Goal: Task Accomplishment & Management: Complete application form

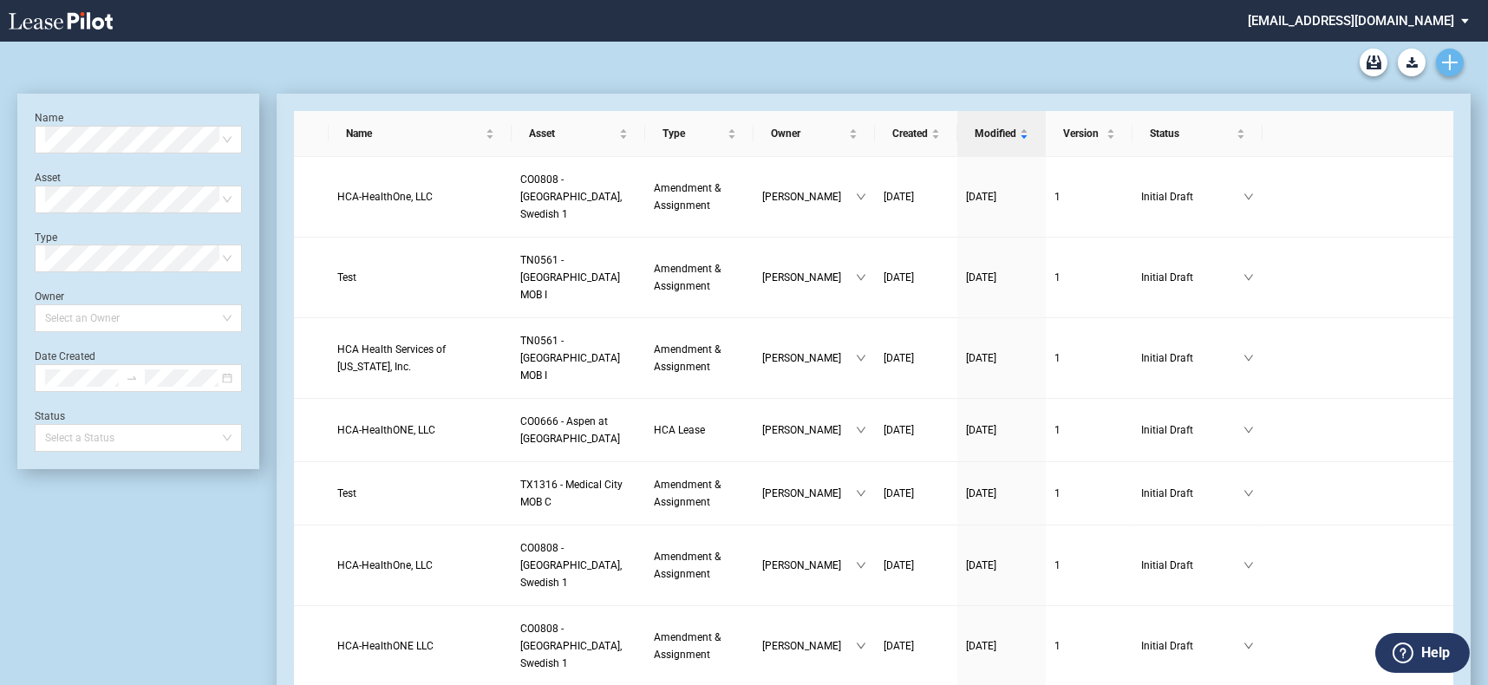
click at [1445, 49] on link "Create new document" at bounding box center [1450, 63] width 28 height 28
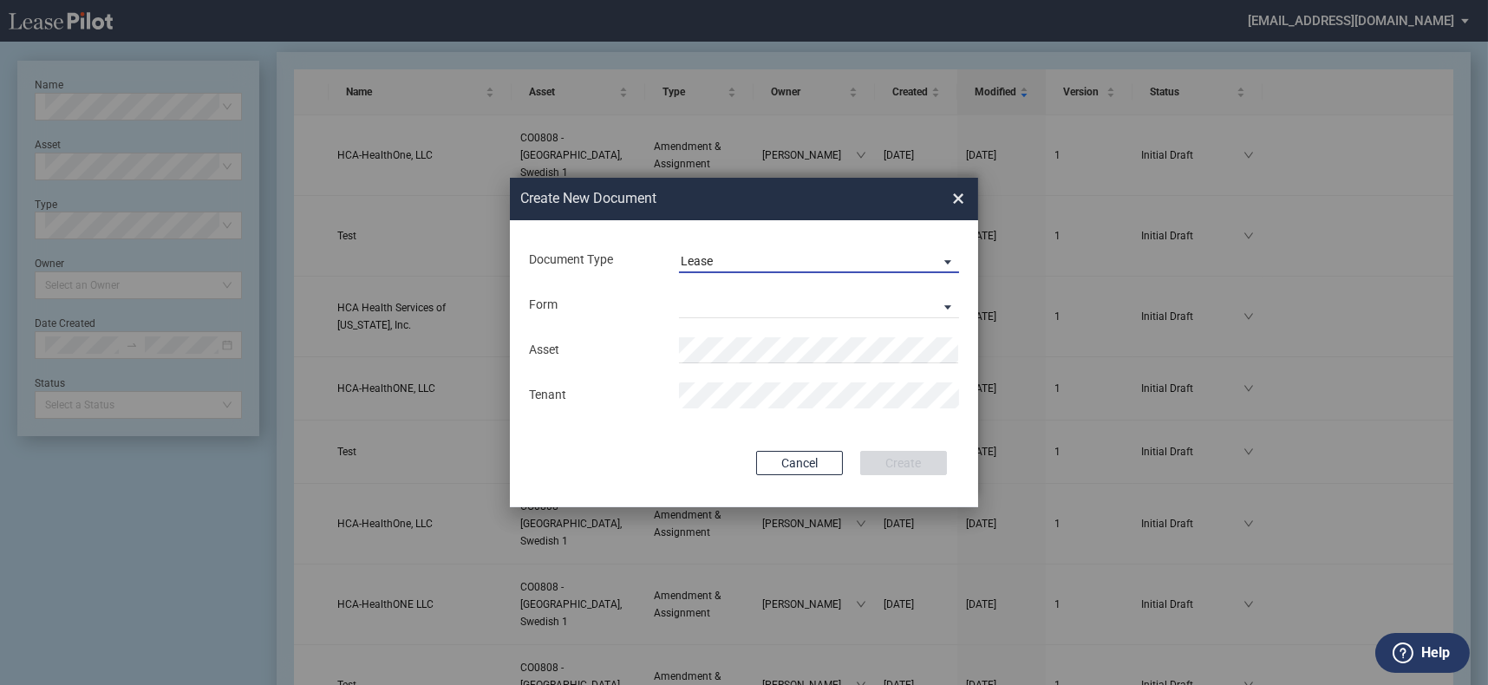
click at [806, 263] on span "Lease" at bounding box center [805, 261] width 249 height 17
click at [806, 271] on md-option "Lease" at bounding box center [821, 262] width 308 height 42
click at [771, 293] on md-select "Medical Office Lease Scottsdale Lease Louisville Lease 1370 Medical Place Lease…" at bounding box center [819, 305] width 280 height 26
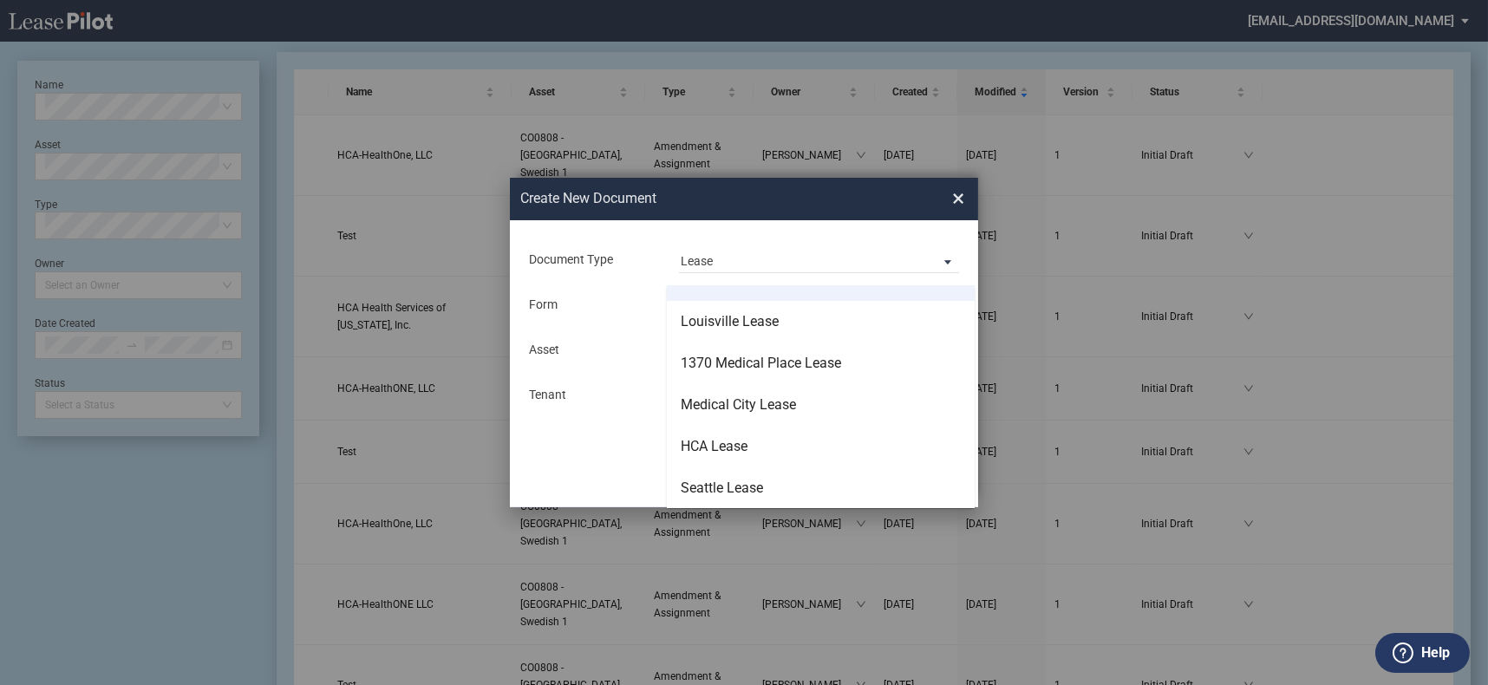
scroll to position [110, 0]
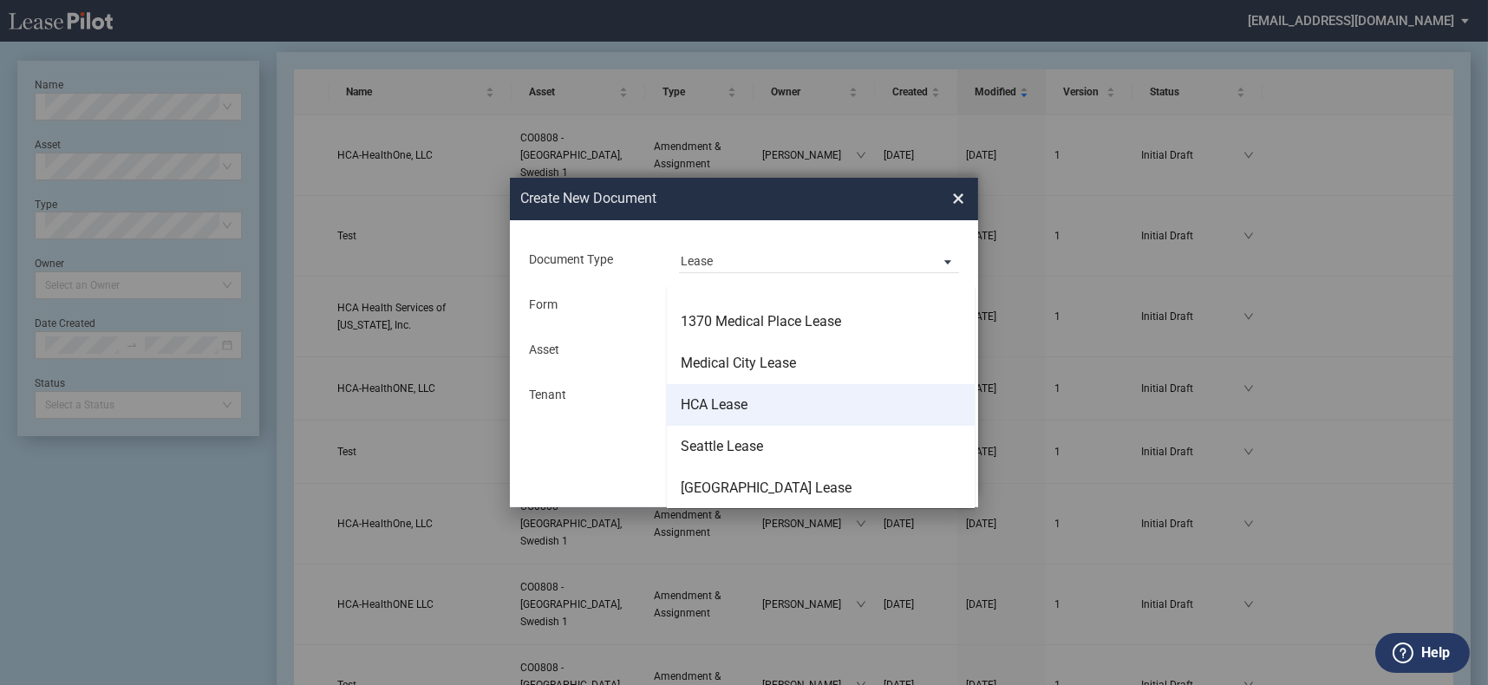
click at [784, 398] on md-option "HCA Lease" at bounding box center [821, 405] width 308 height 42
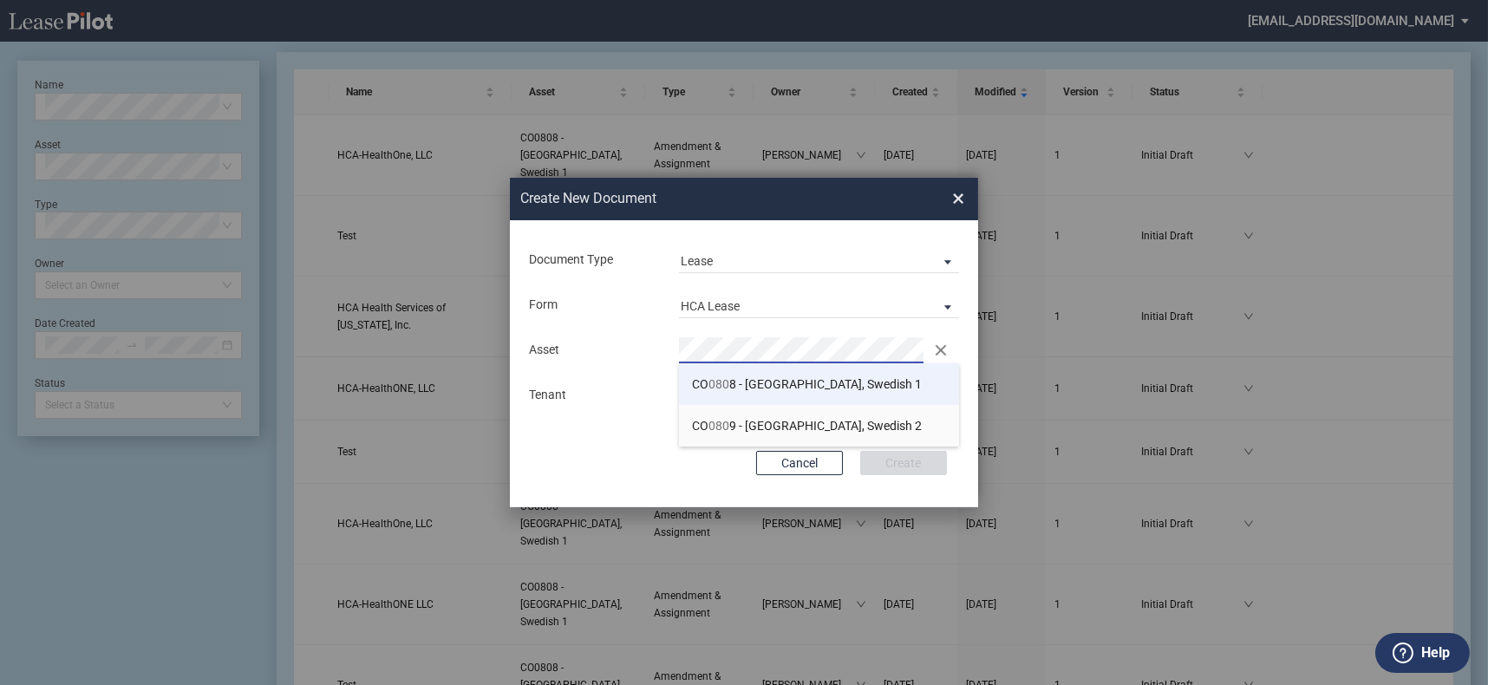
click at [761, 383] on span "CO 080 8 - Denver, Swedish 1" at bounding box center [807, 384] width 230 height 14
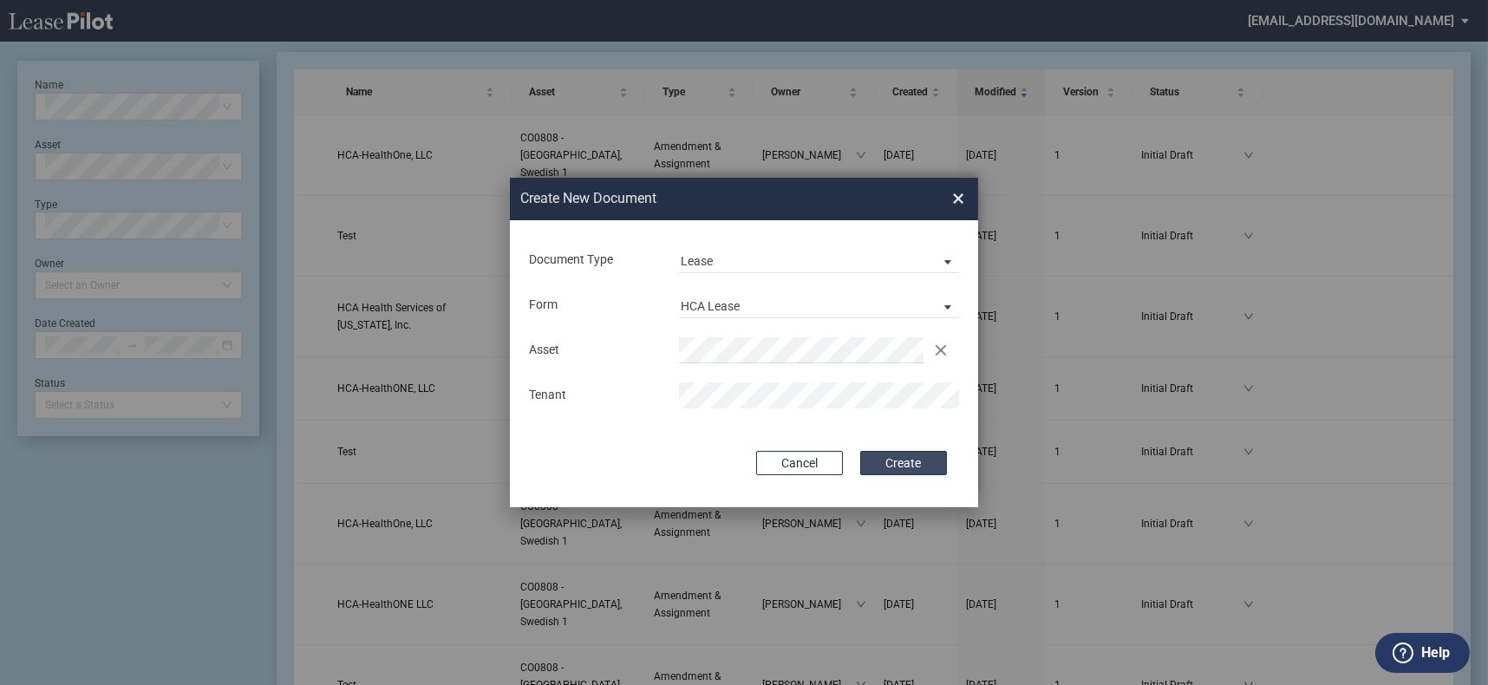
click at [928, 456] on button "Create" at bounding box center [903, 463] width 87 height 24
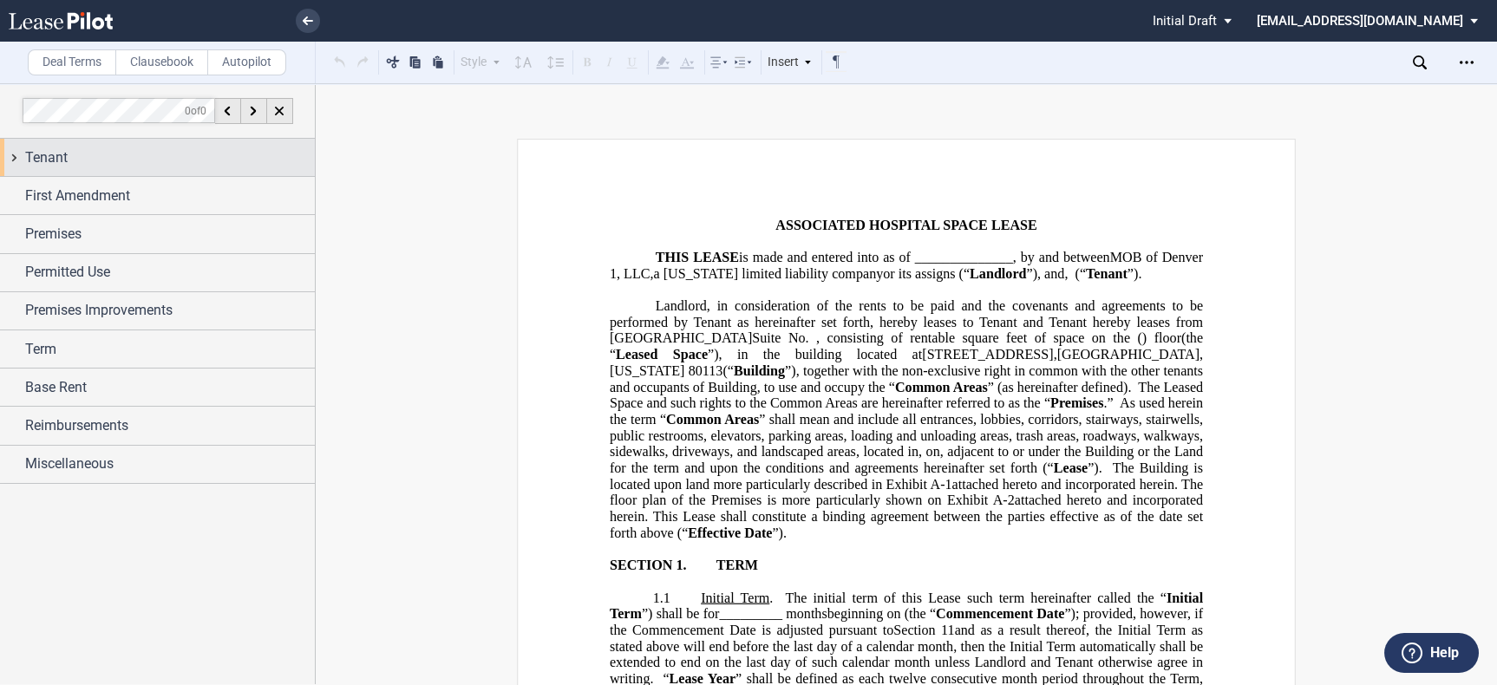
click at [189, 162] on div "Tenant" at bounding box center [170, 157] width 290 height 21
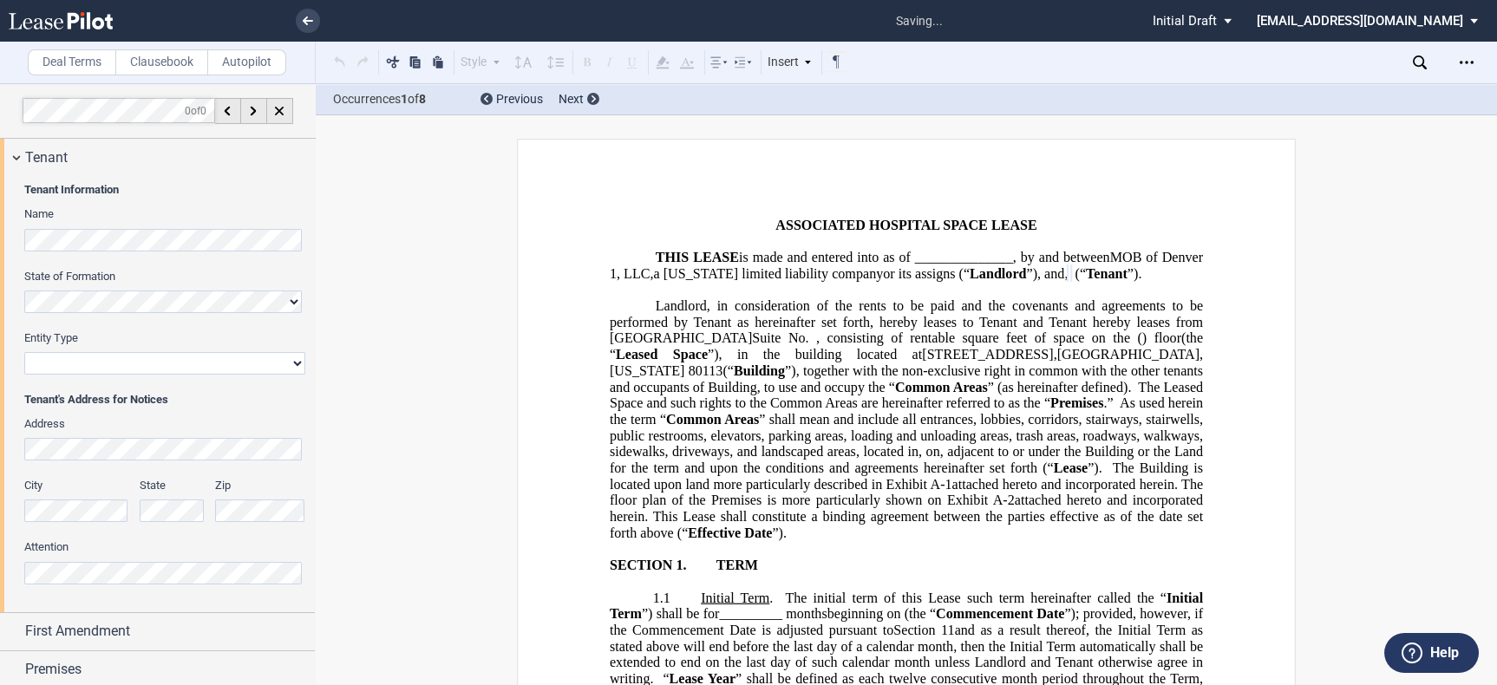
click at [153, 362] on select "Corporation Limited Liability Company General Partnership Limited Partnership O…" at bounding box center [164, 363] width 281 height 23
select select "limited liability company"
click at [24, 352] on select "Corporation Limited Liability Company General Partnership Limited Partnership O…" at bounding box center [164, 363] width 281 height 23
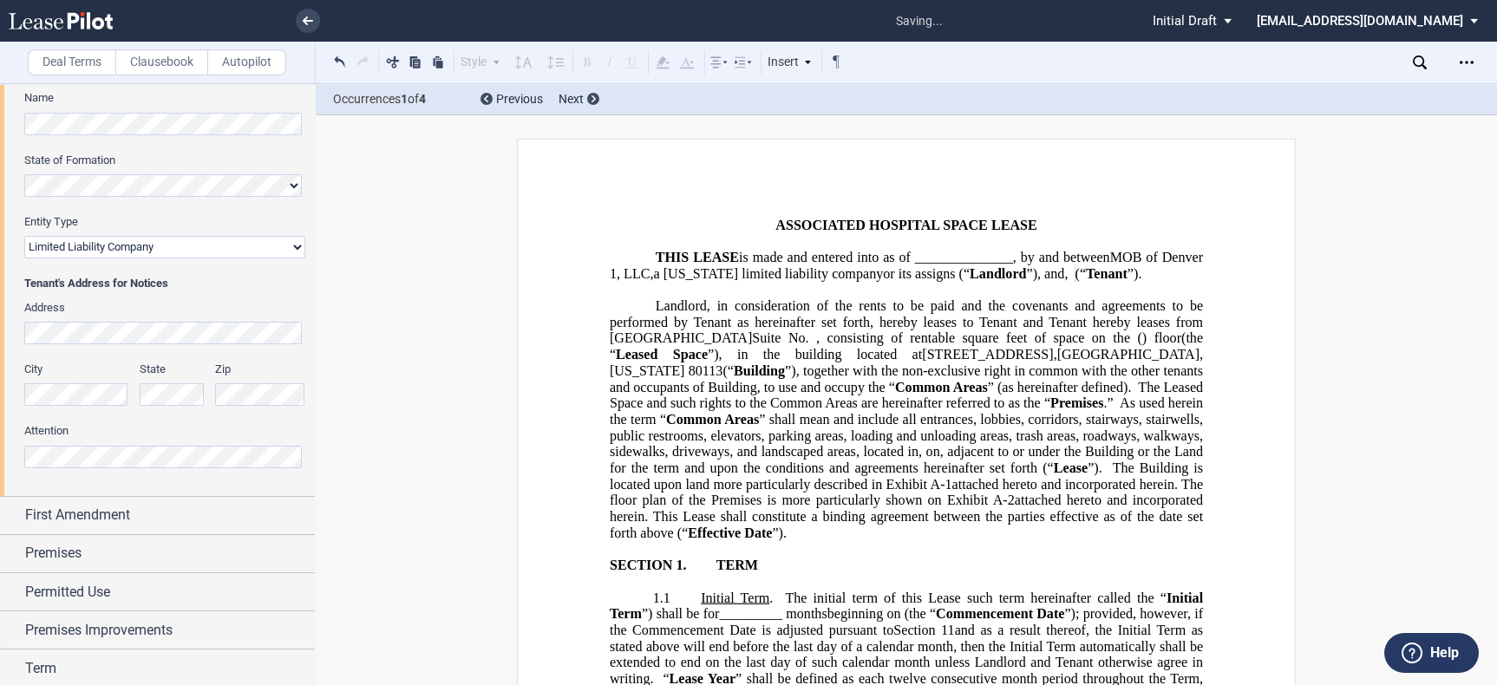
scroll to position [192, 0]
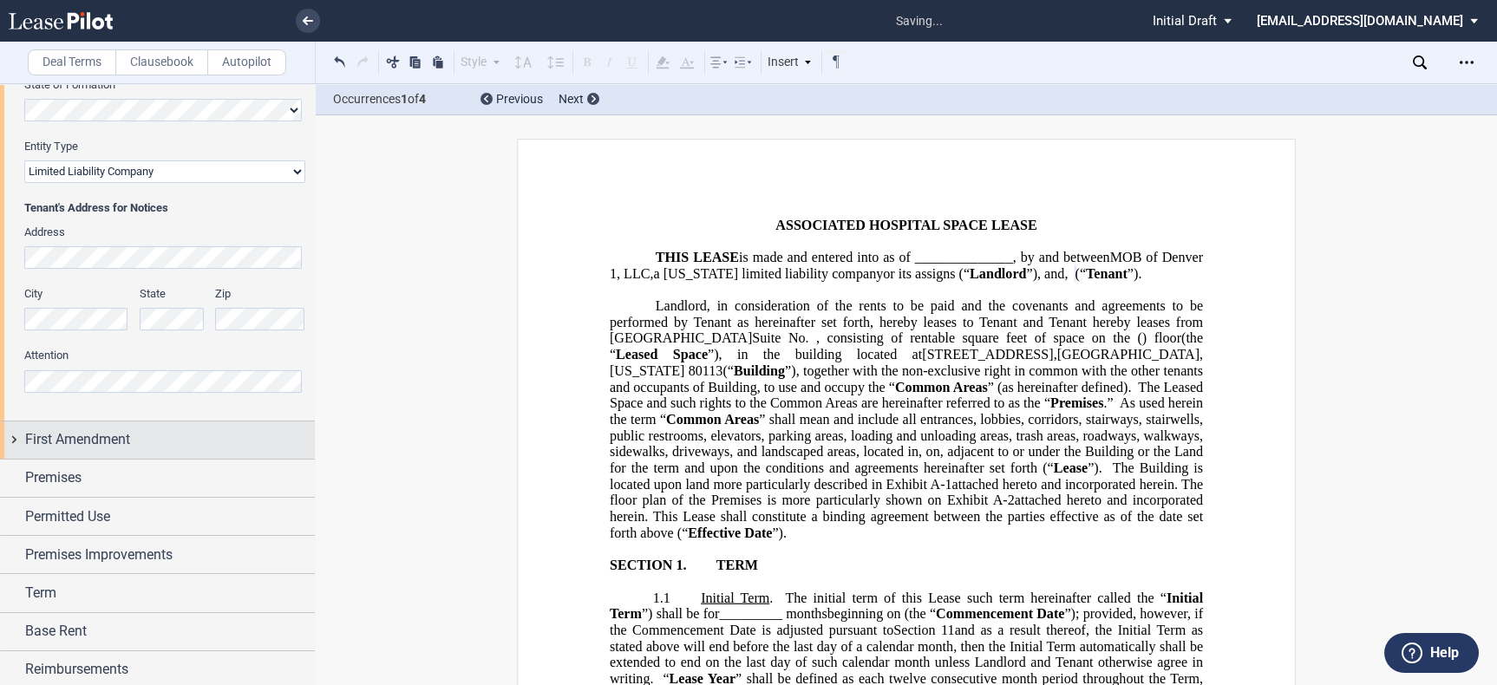
click at [142, 426] on div "First Amendment" at bounding box center [157, 439] width 315 height 37
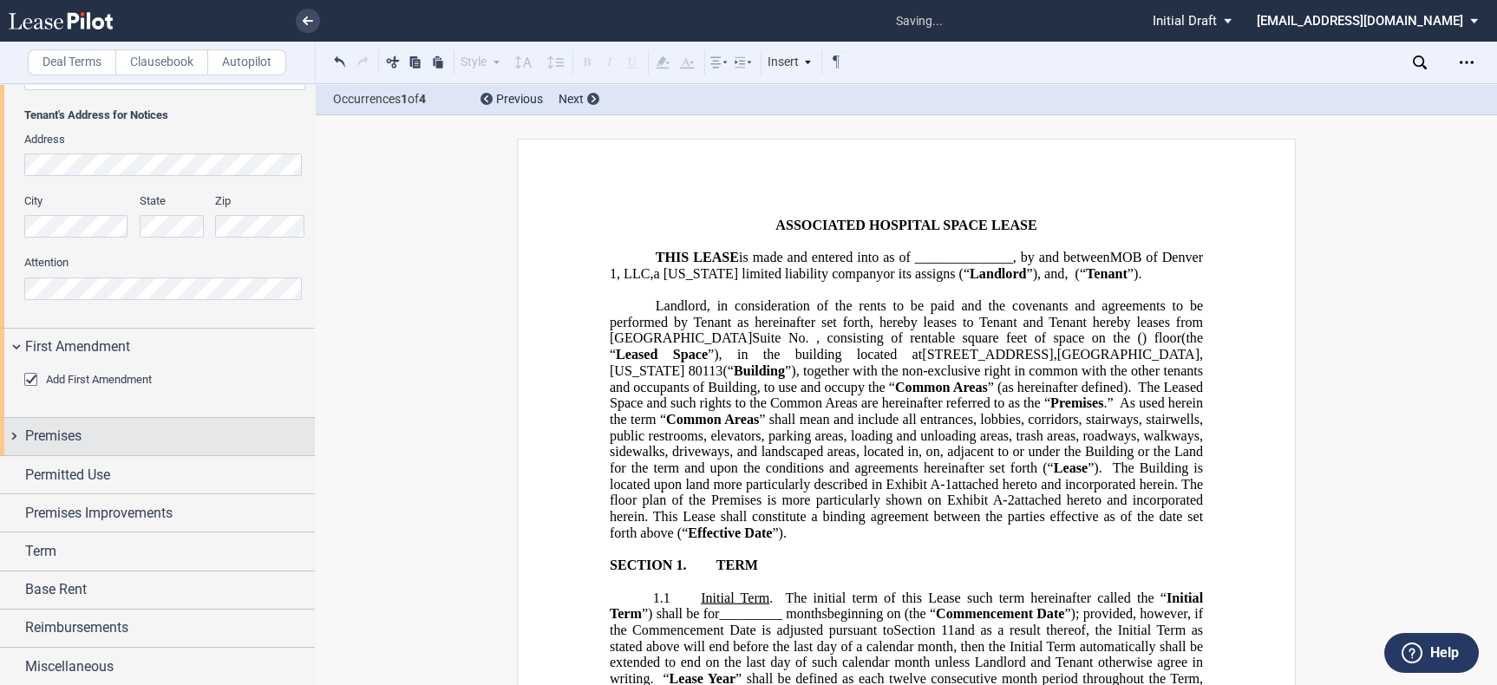
click at [147, 427] on div "Premises" at bounding box center [170, 436] width 290 height 21
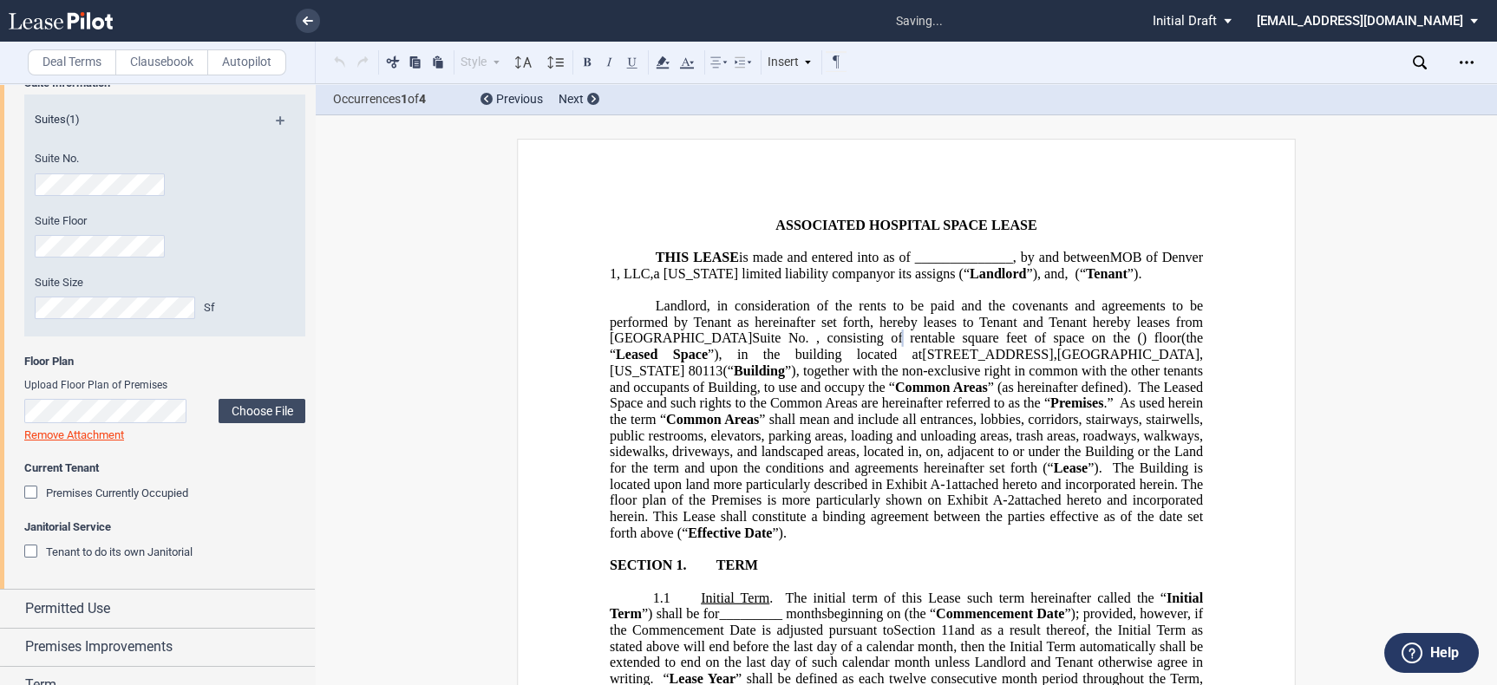
scroll to position [767, 0]
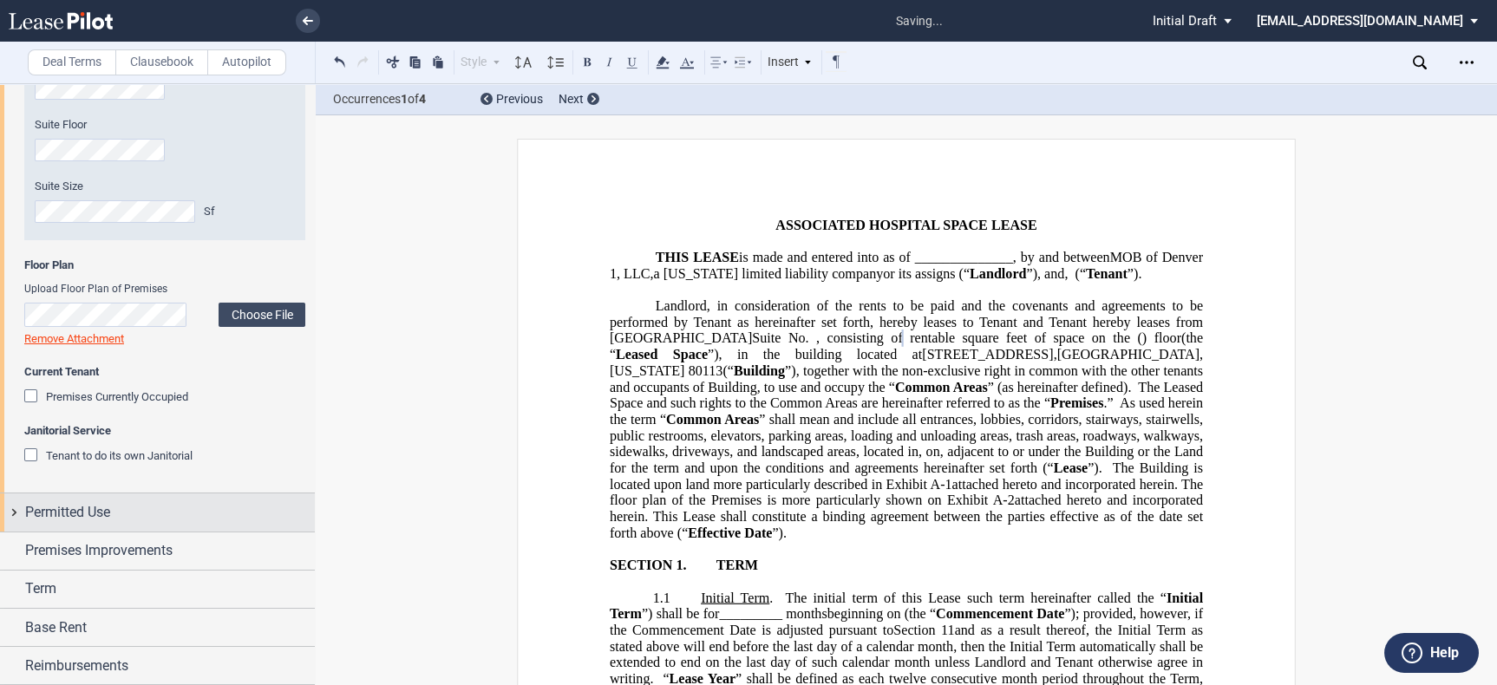
click at [181, 507] on div "Permitted Use" at bounding box center [170, 512] width 290 height 21
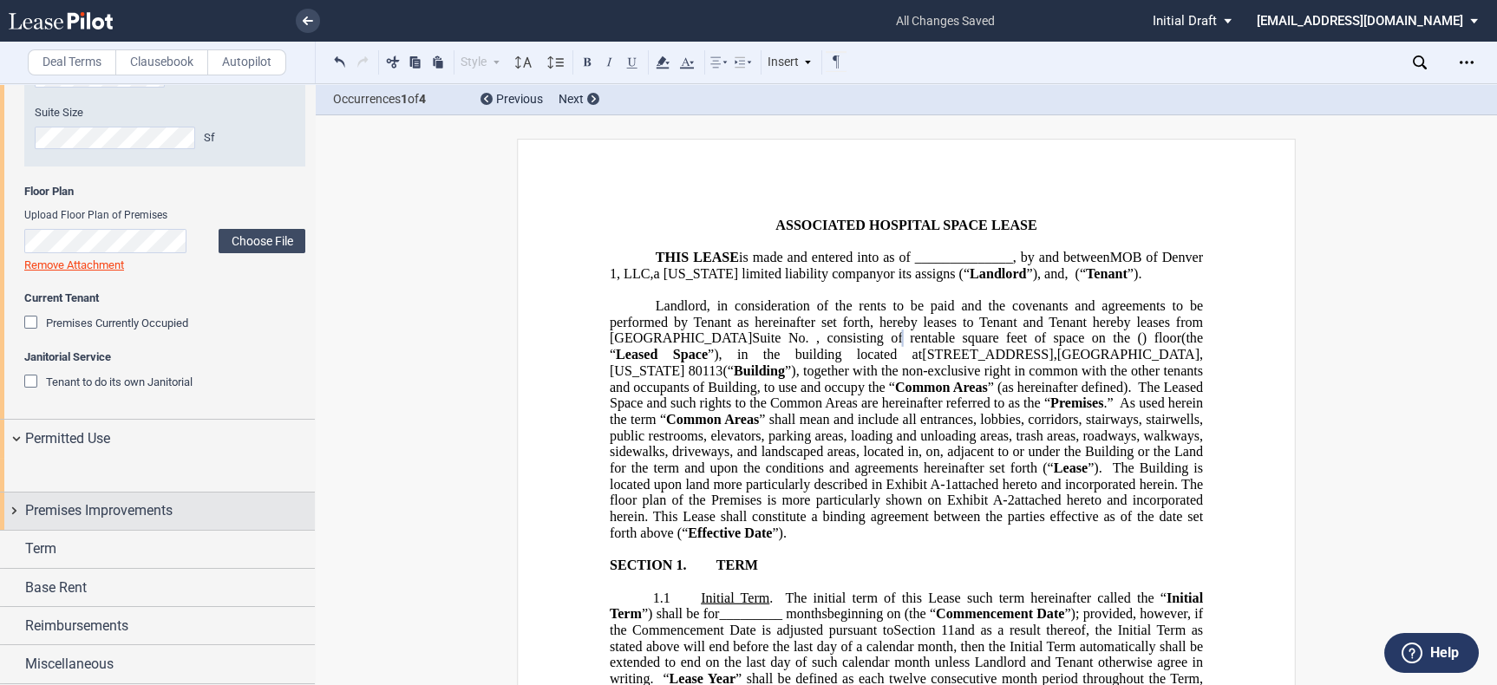
click at [161, 521] on span "Premises Improvements" at bounding box center [98, 510] width 147 height 21
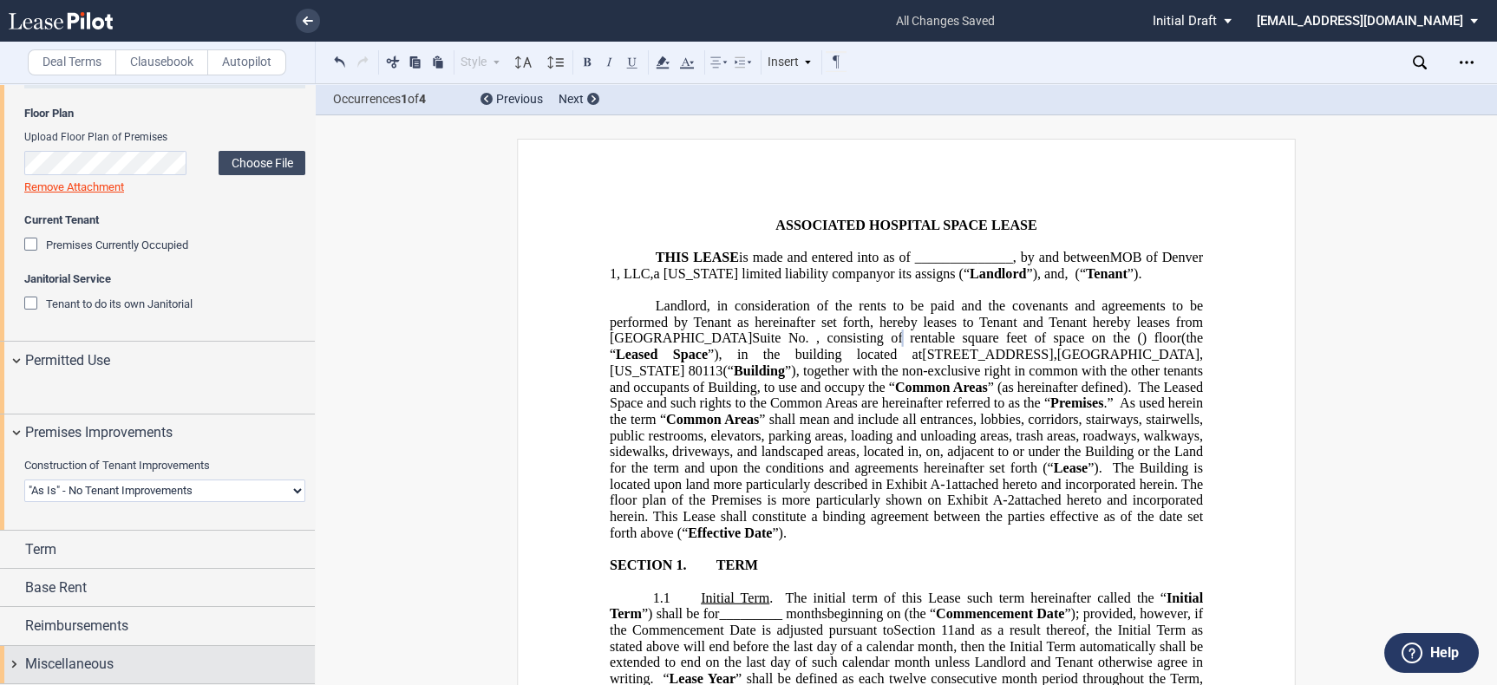
click at [146, 661] on div "Miscellaneous" at bounding box center [170, 664] width 290 height 21
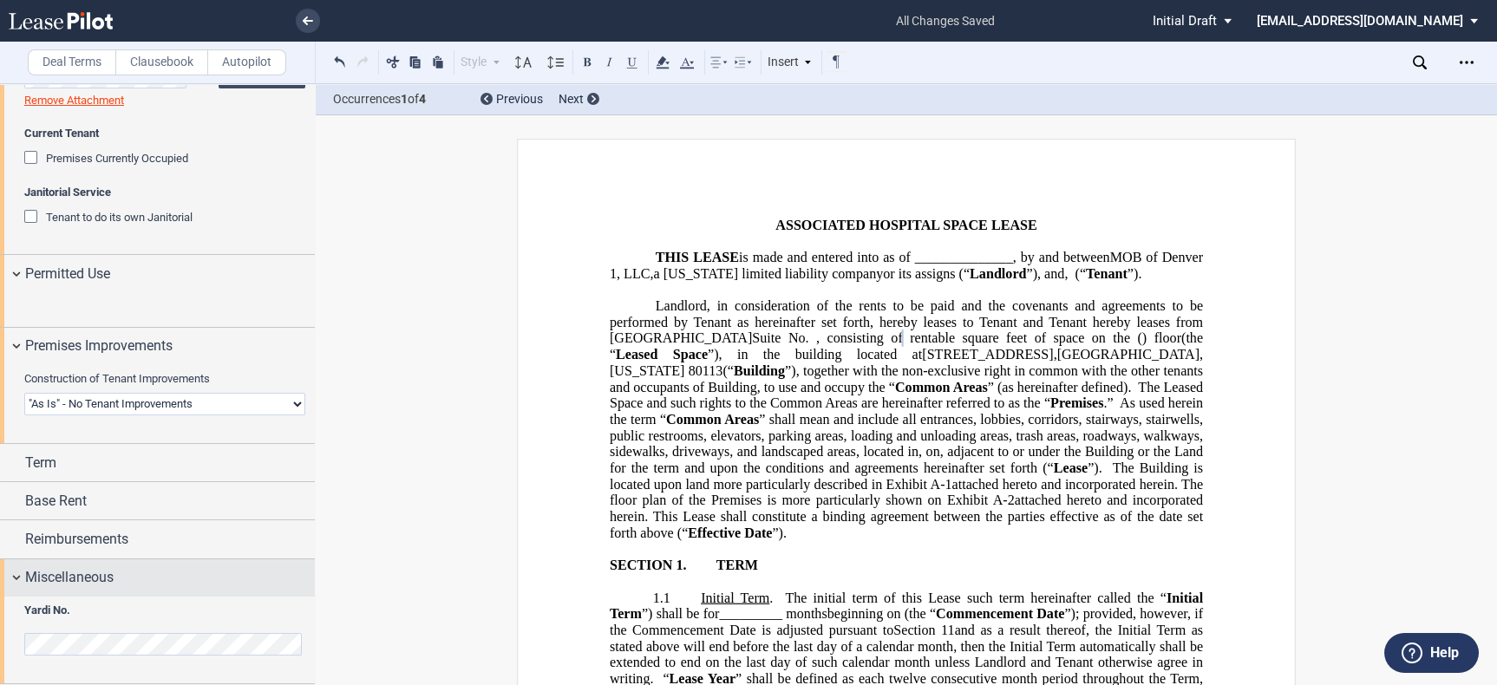
scroll to position [1090, 0]
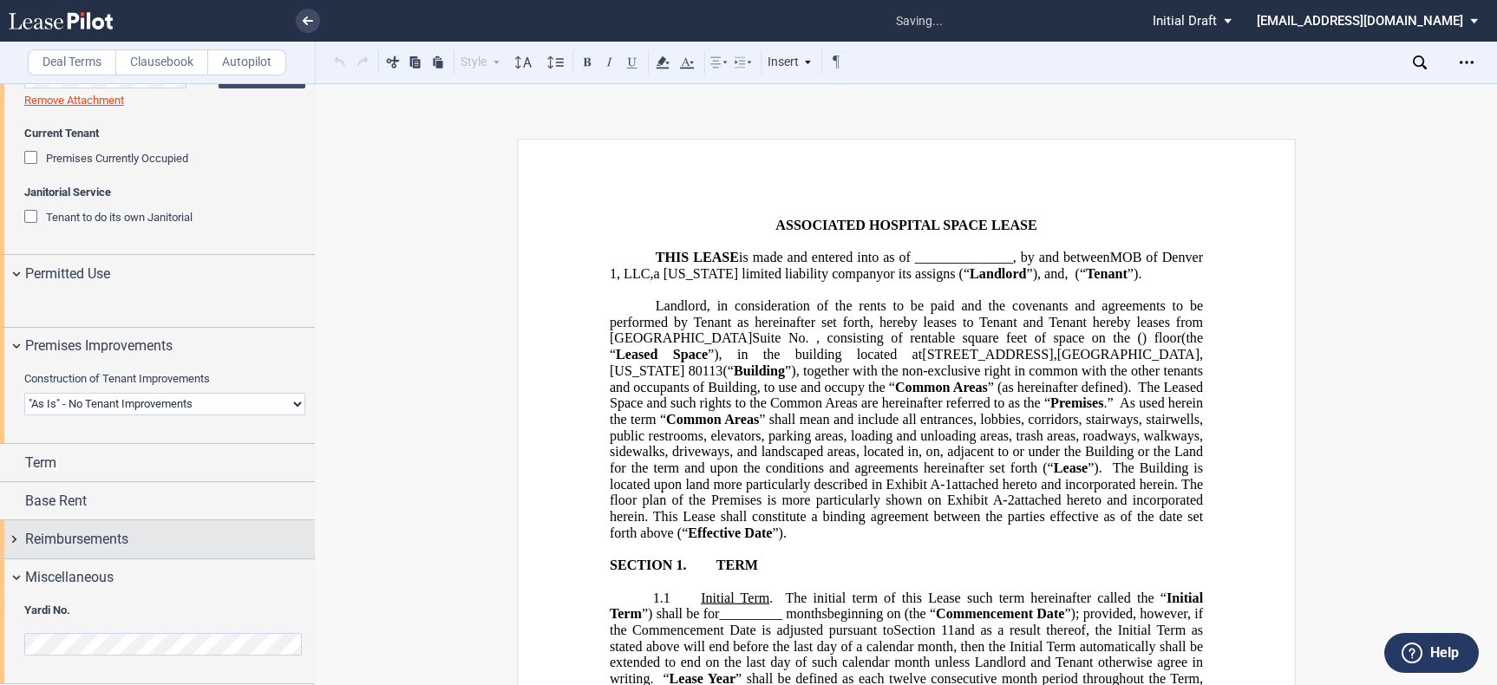
click at [148, 550] on div "Reimbursements" at bounding box center [170, 539] width 290 height 21
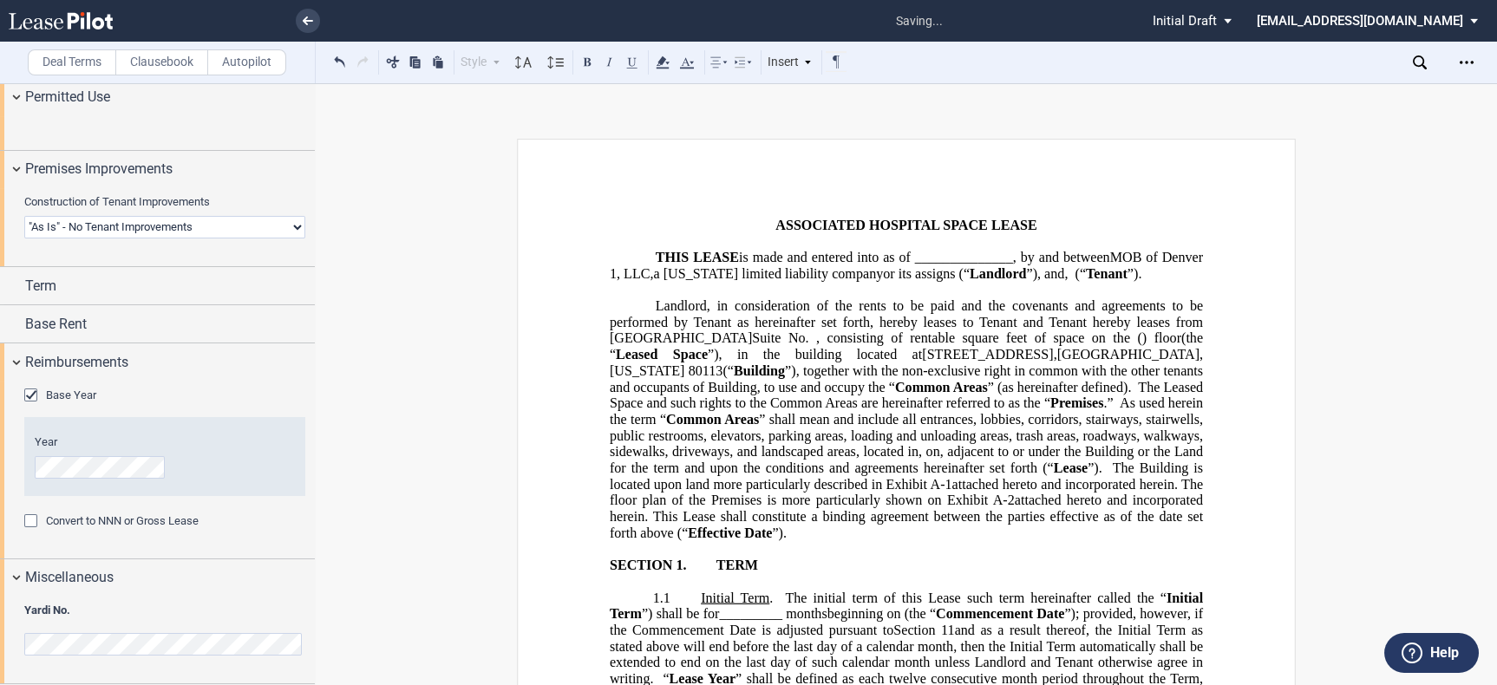
scroll to position [1276, 0]
click at [39, 520] on div "Convert to NNN or Gross Lease" at bounding box center [32, 522] width 17 height 17
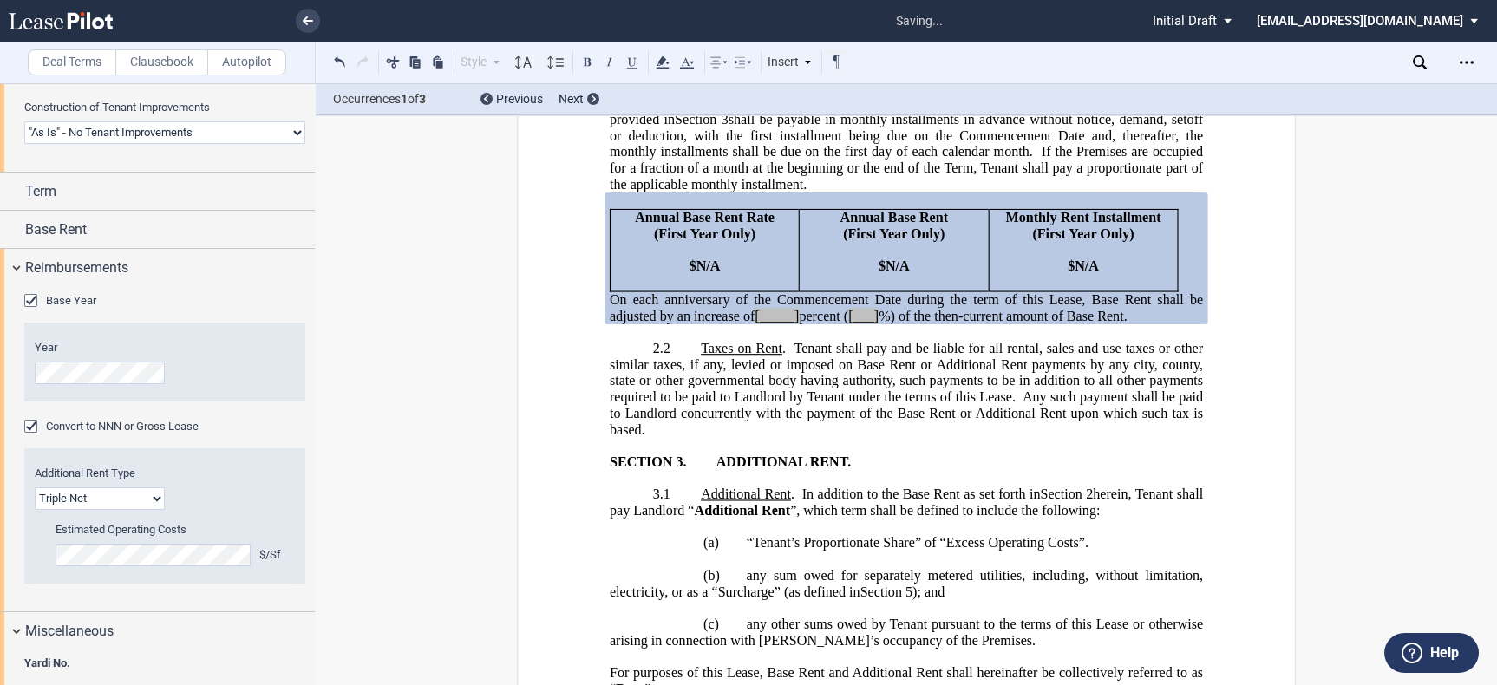
click at [29, 311] on div "Base Year" at bounding box center [32, 302] width 17 height 17
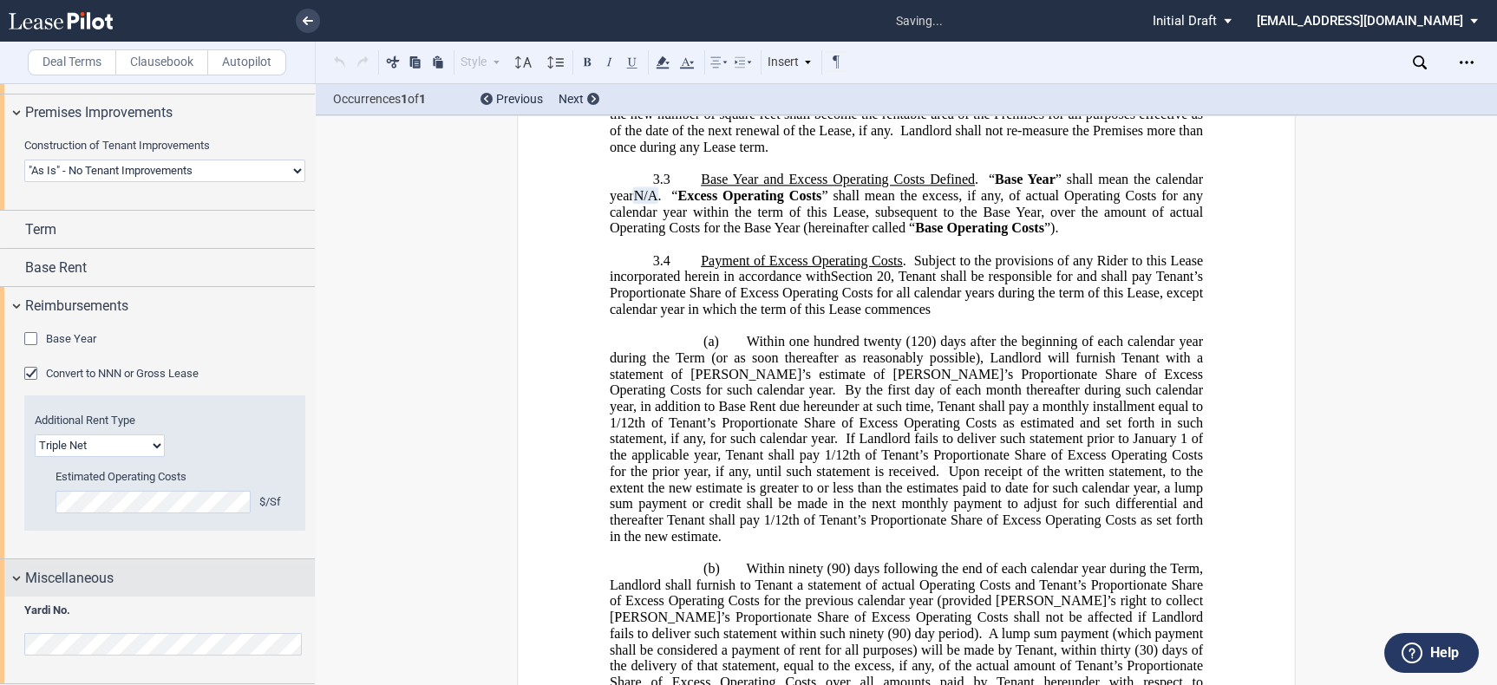
scroll to position [1333, 0]
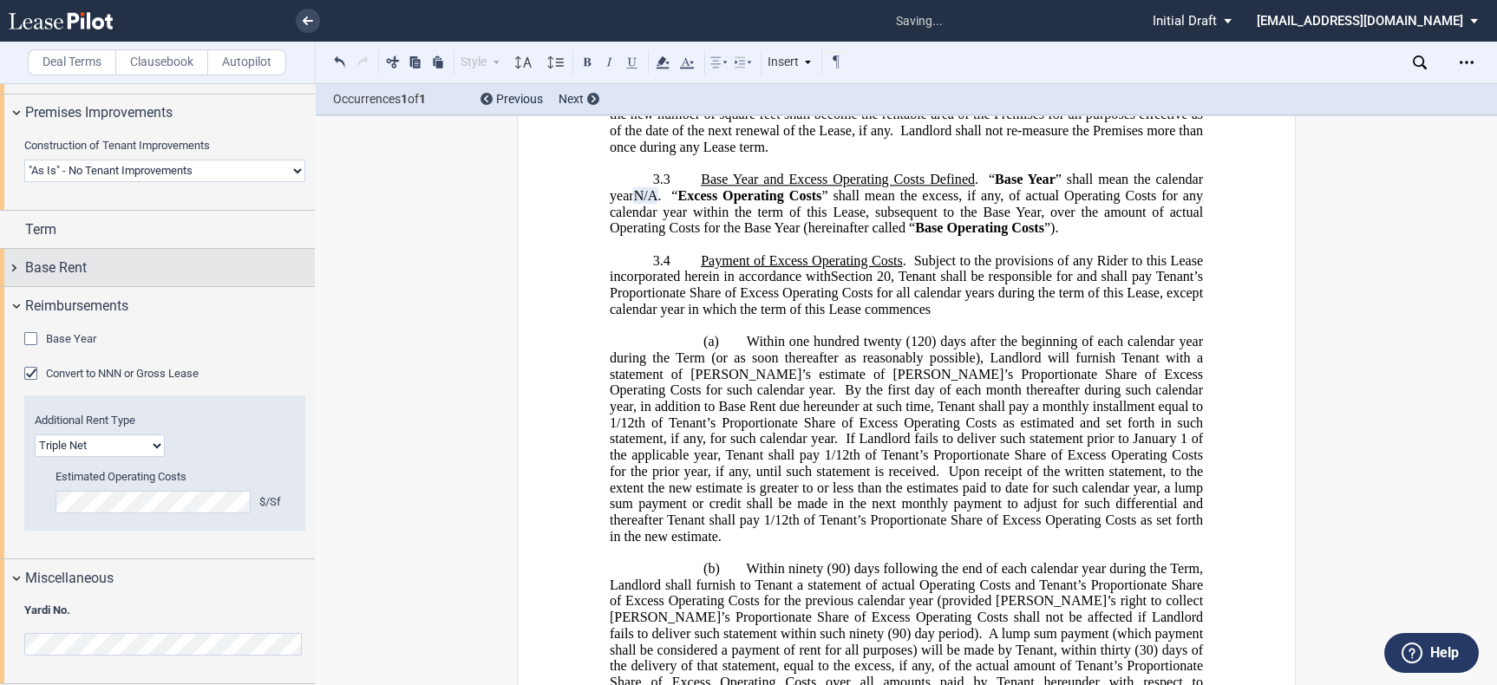
click at [113, 276] on div "Base Rent" at bounding box center [170, 268] width 290 height 21
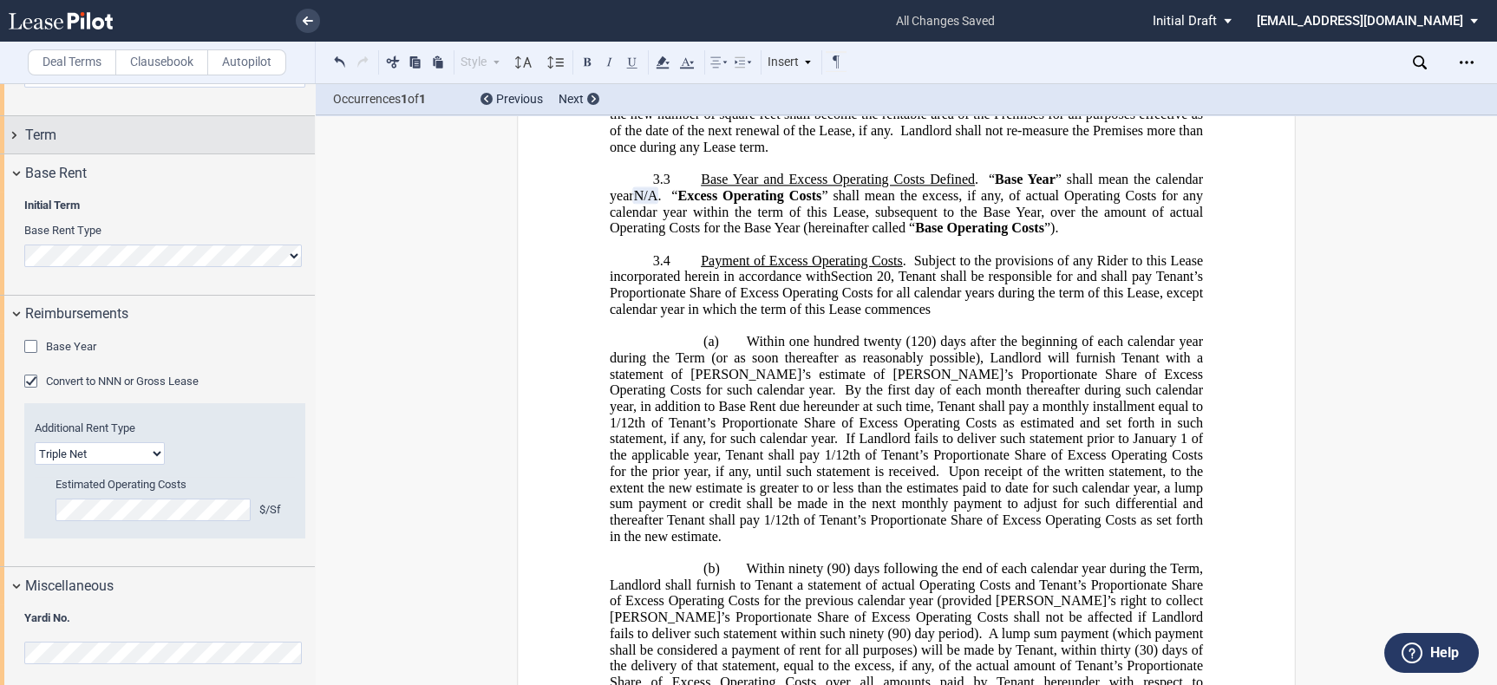
click at [78, 146] on div "Term" at bounding box center [170, 135] width 290 height 21
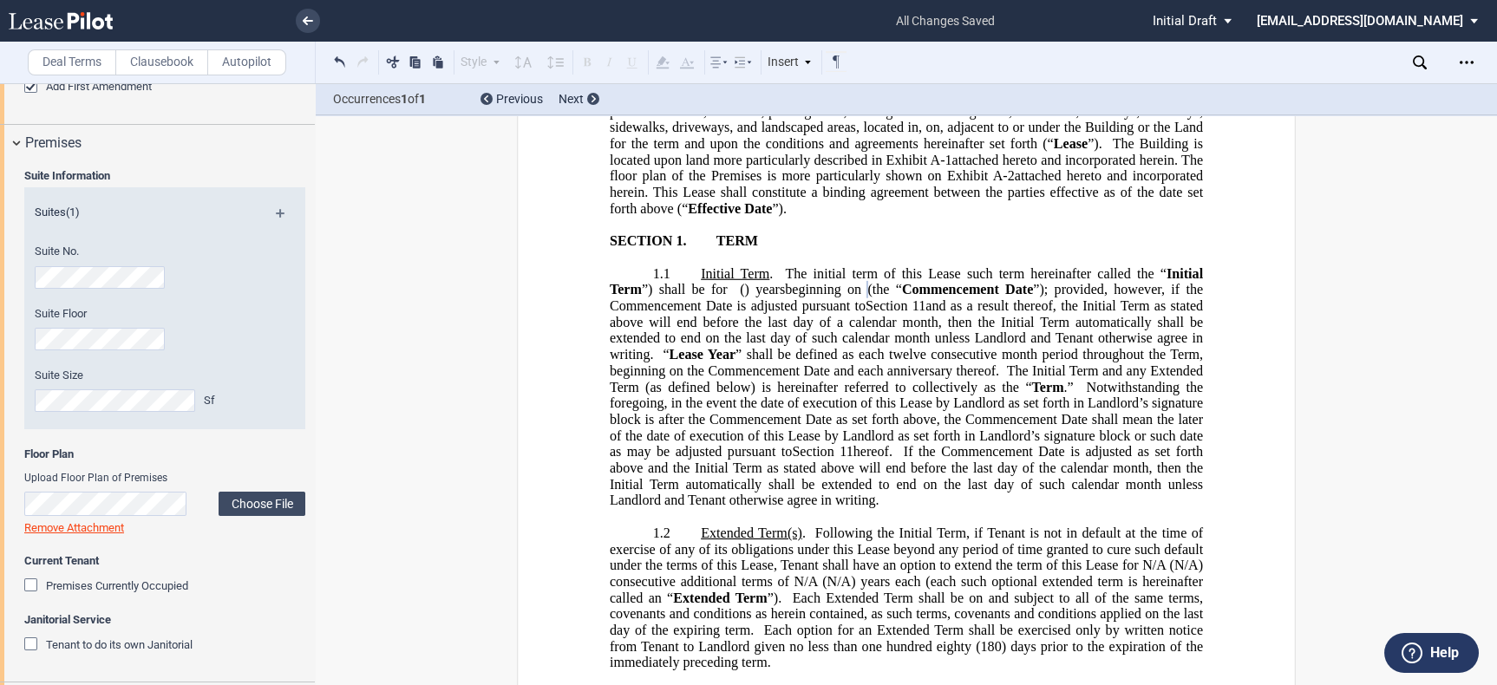
scroll to position [1059, 0]
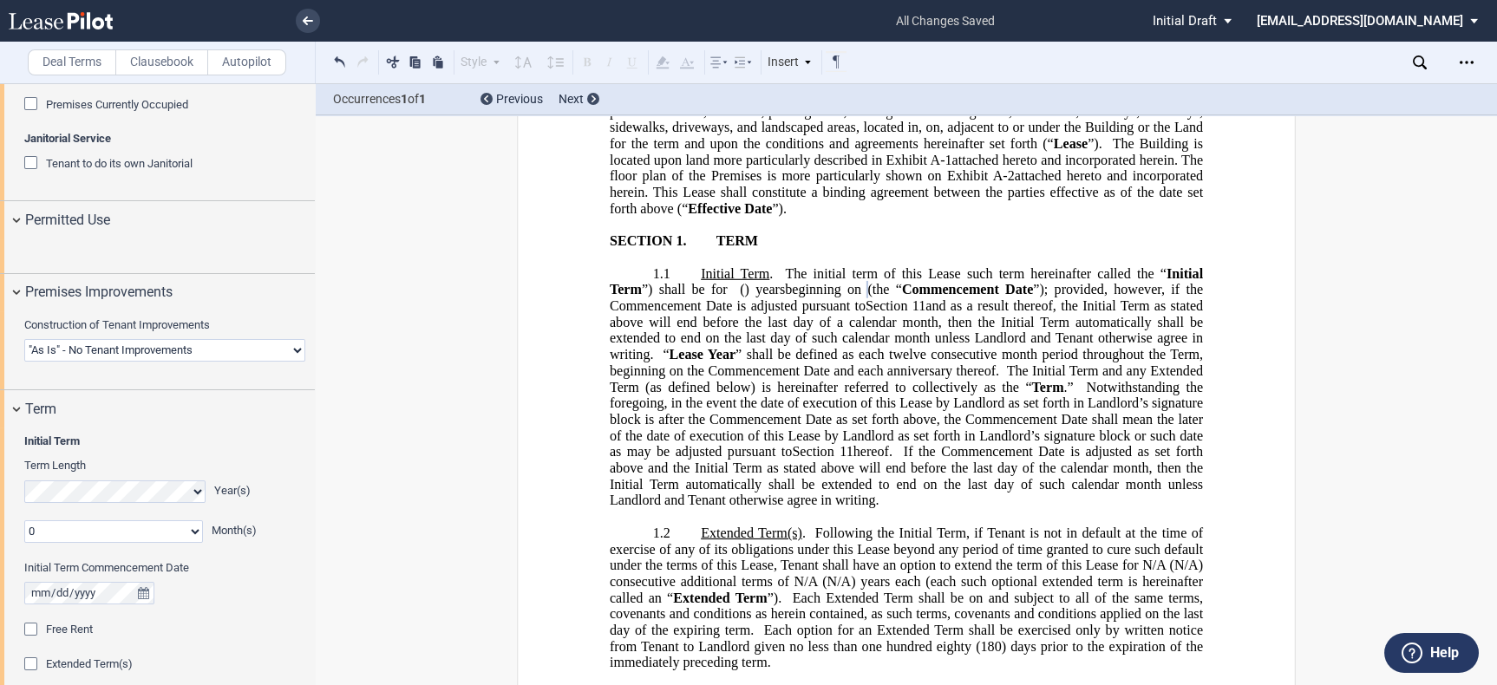
click at [169, 362] on select "Landlord Constructs Tenant Improvements Tenant Constructs Tenant Improvements "…" at bounding box center [164, 350] width 281 height 23
select select "landlord"
click at [24, 362] on select "Landlord Constructs Tenant Improvements Tenant Constructs Tenant Improvements "…" at bounding box center [164, 350] width 281 height 23
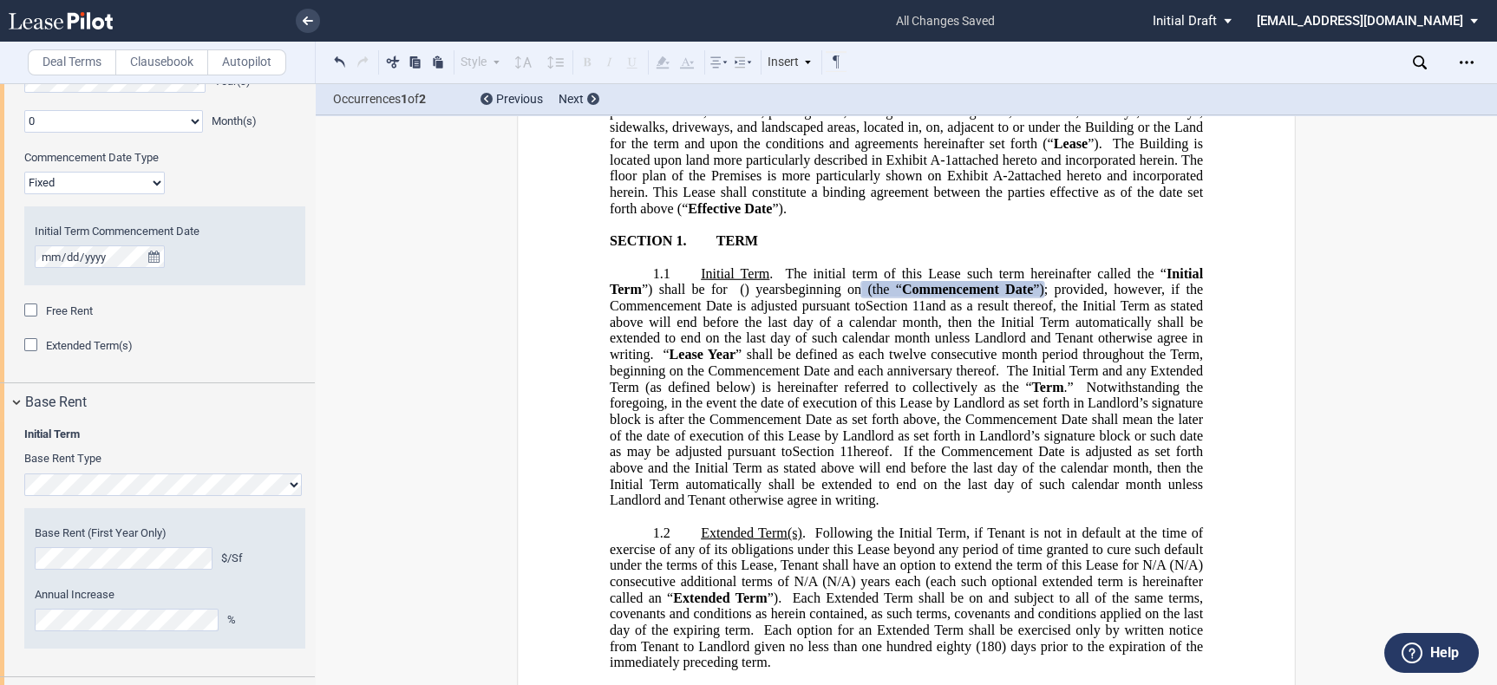
scroll to position [1501, 0]
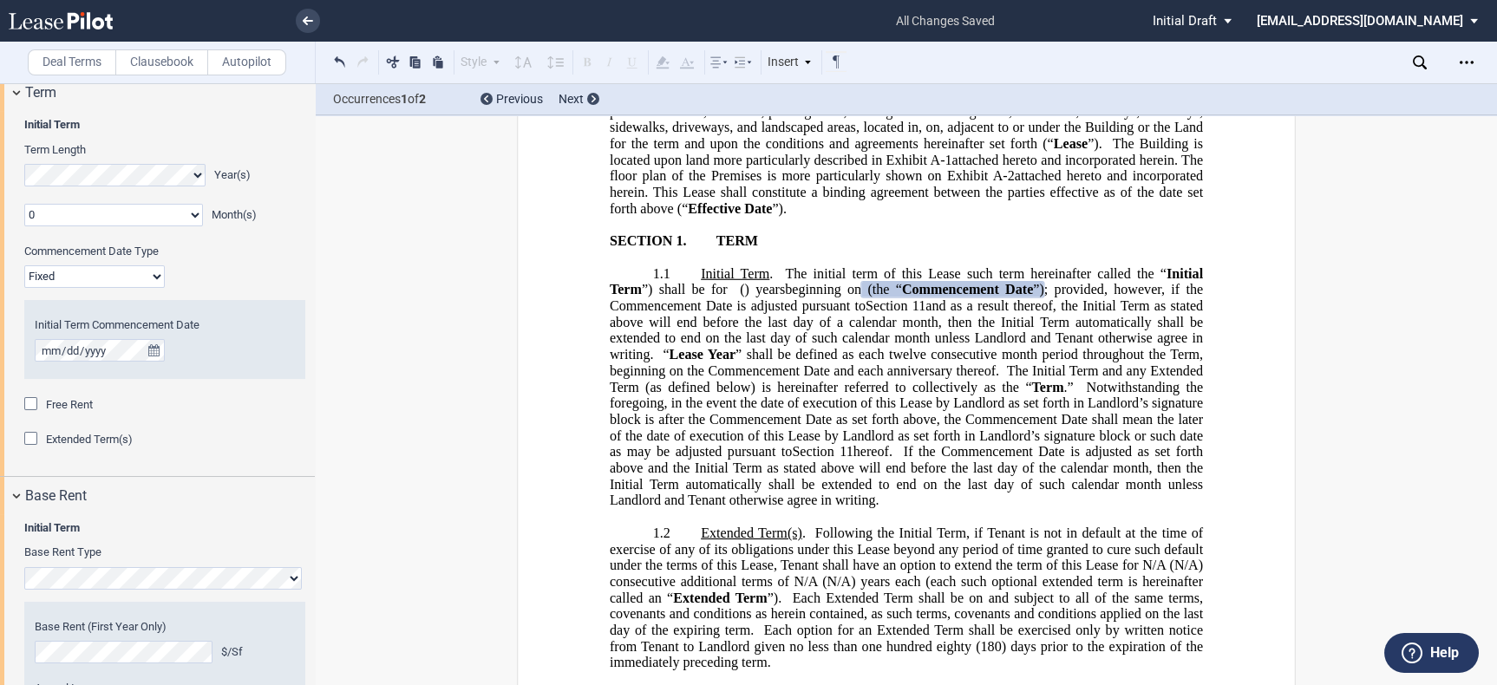
click at [114, 288] on select "Fixed Floating" at bounding box center [94, 276] width 140 height 23
select select "floating"
click at [24, 288] on select "Fixed Floating" at bounding box center [94, 276] width 140 height 23
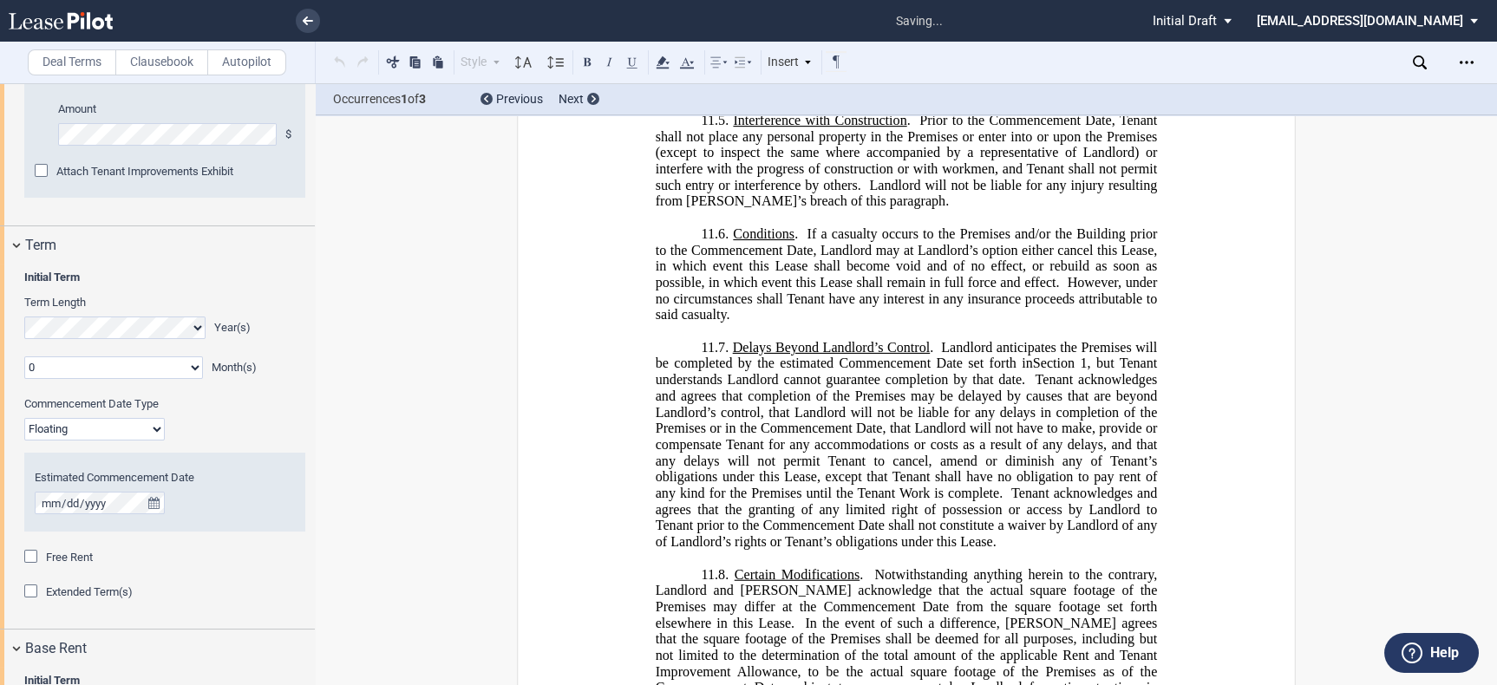
scroll to position [33478, 0]
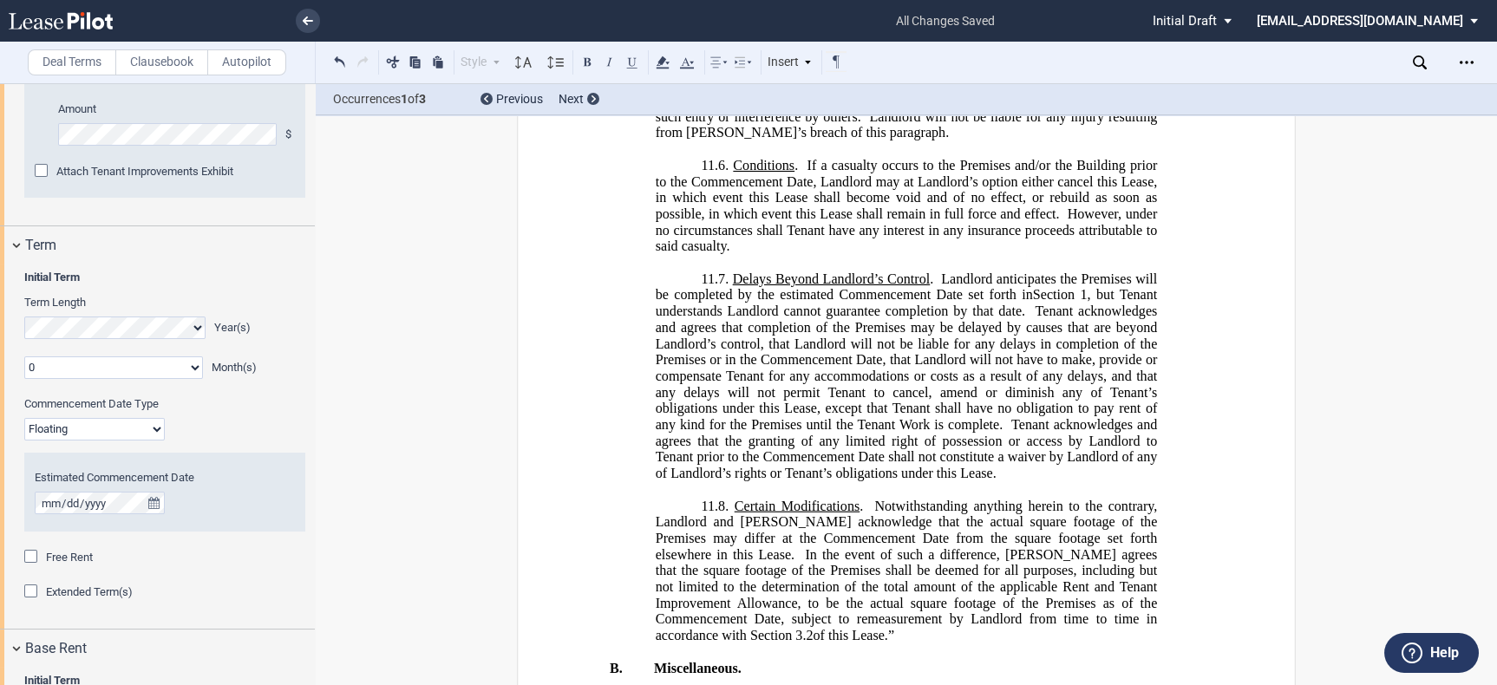
drag, startPoint x: 844, startPoint y: 269, endPoint x: 1087, endPoint y: 267, distance: 243.7
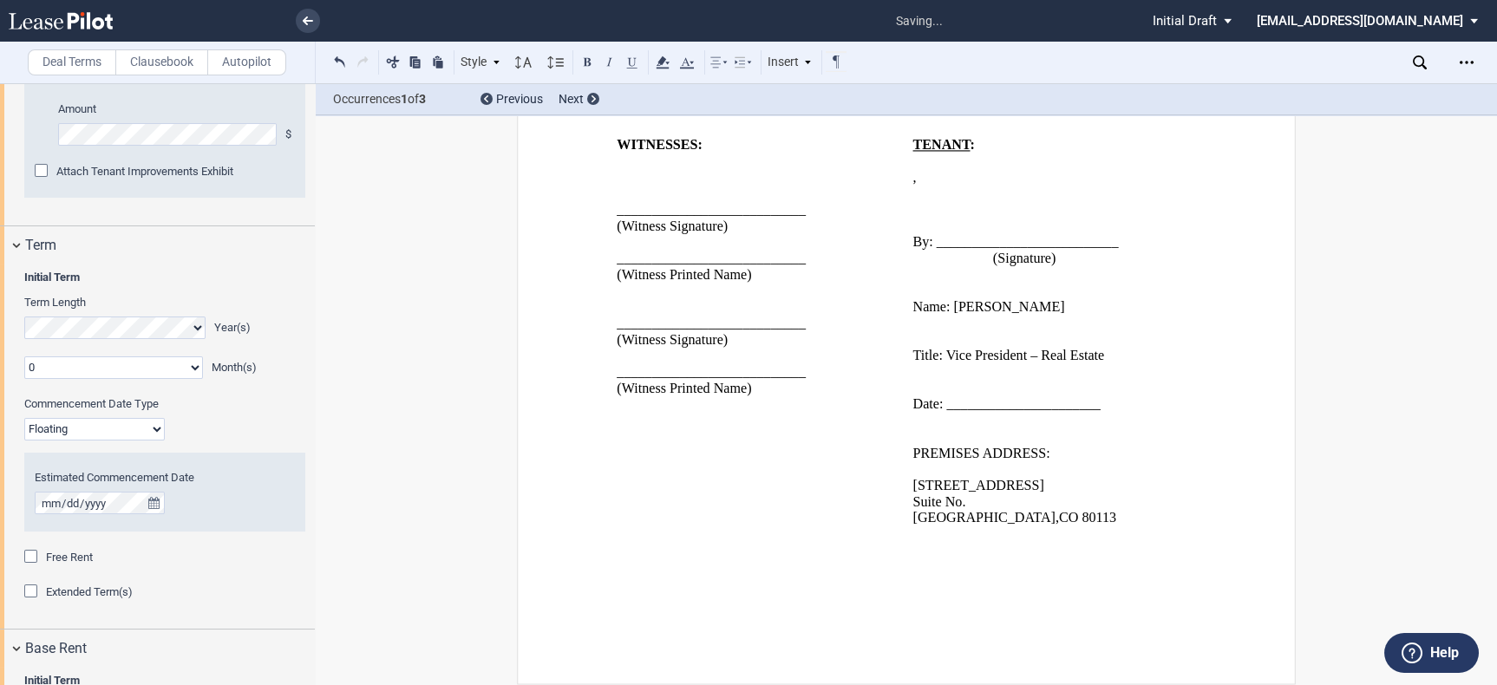
scroll to position [35598, 0]
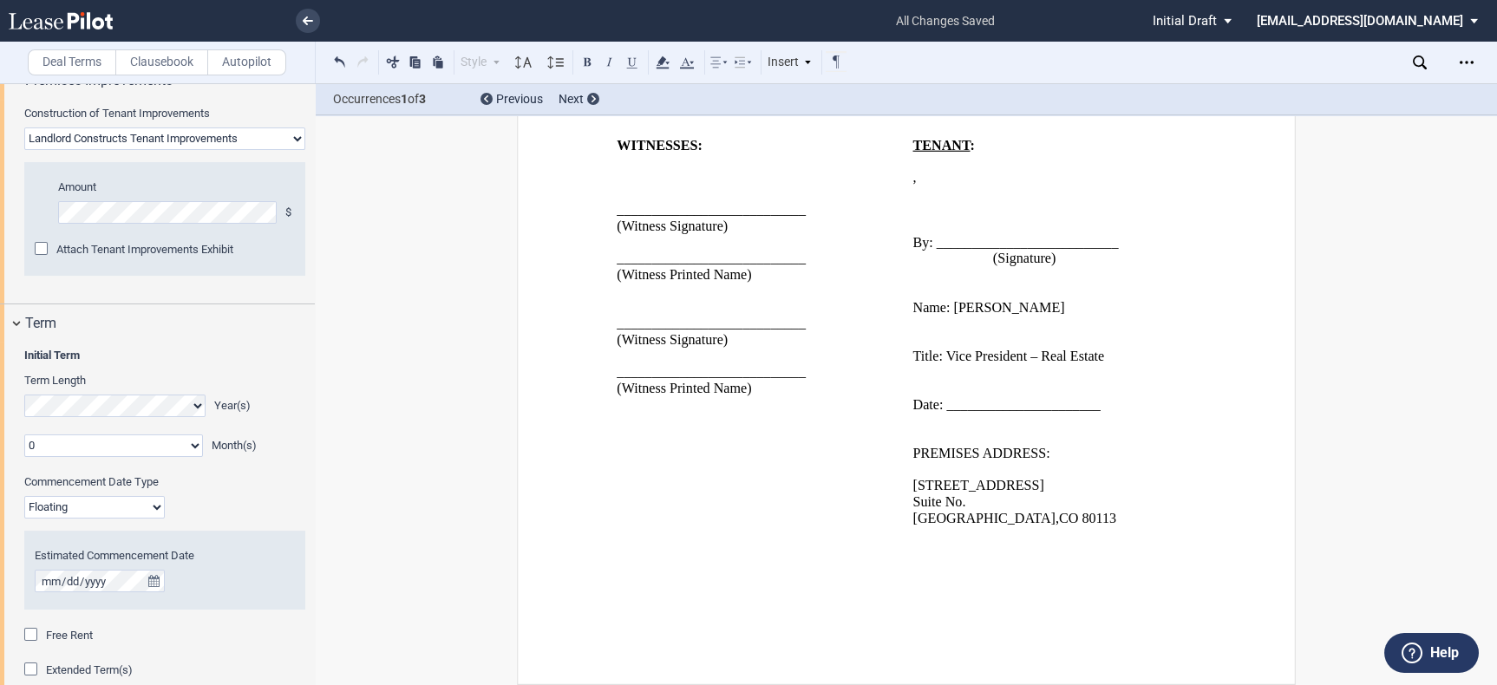
scroll to position [923, 0]
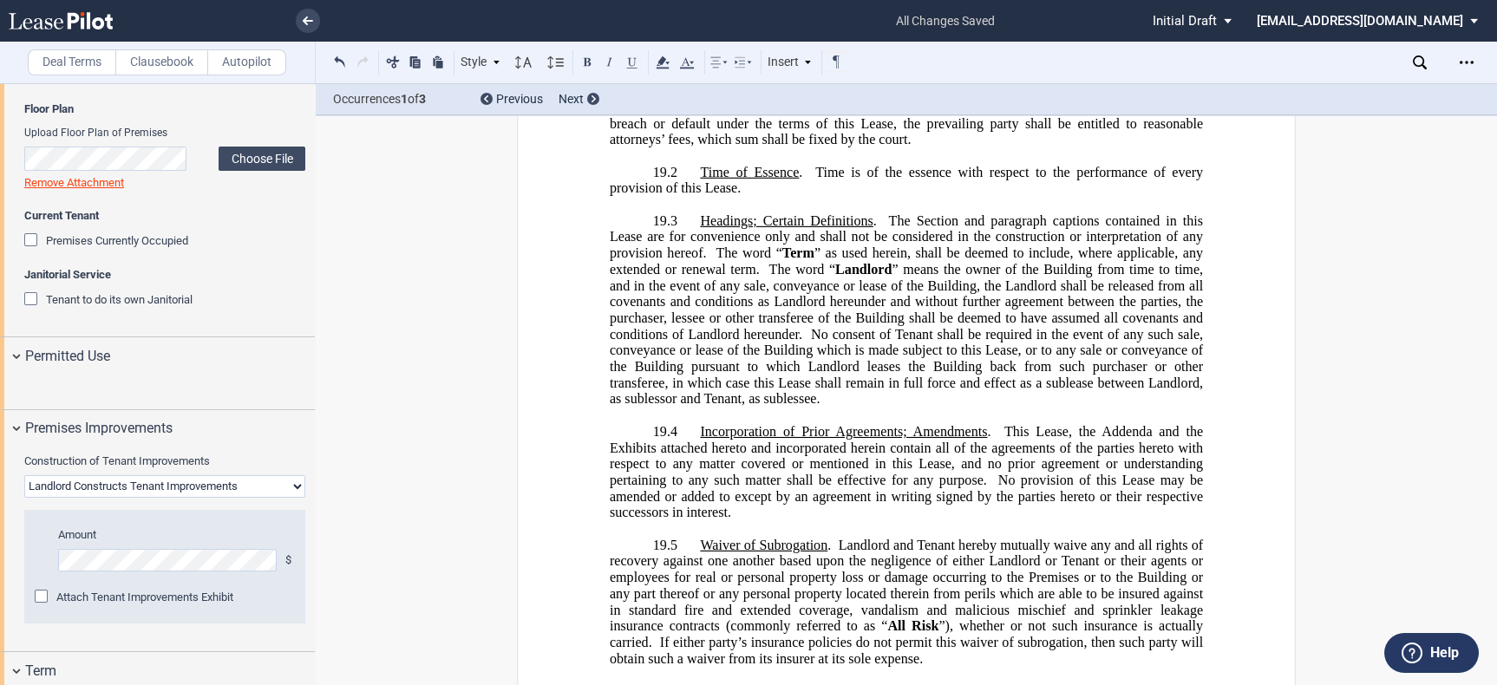
scroll to position [14743, 0]
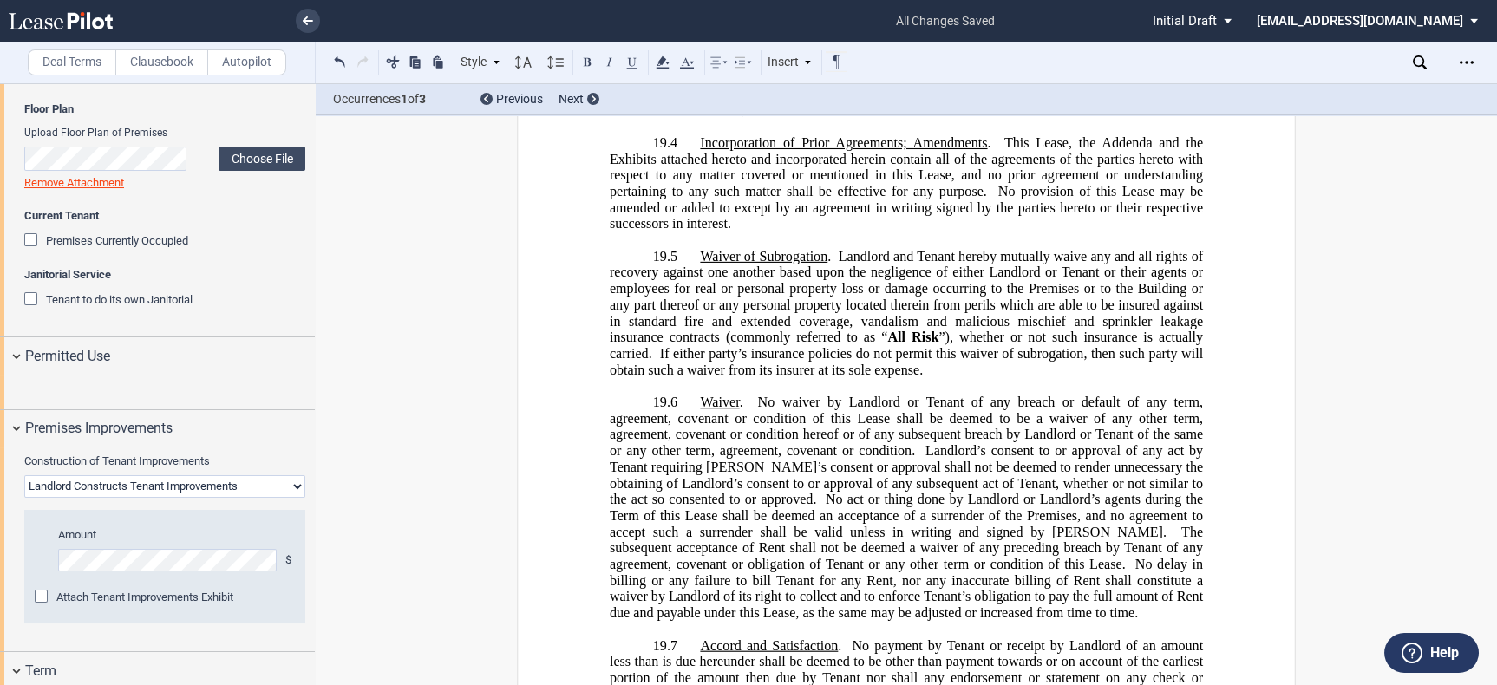
drag, startPoint x: 1153, startPoint y: 593, endPoint x: 1138, endPoint y: 593, distance: 15.6
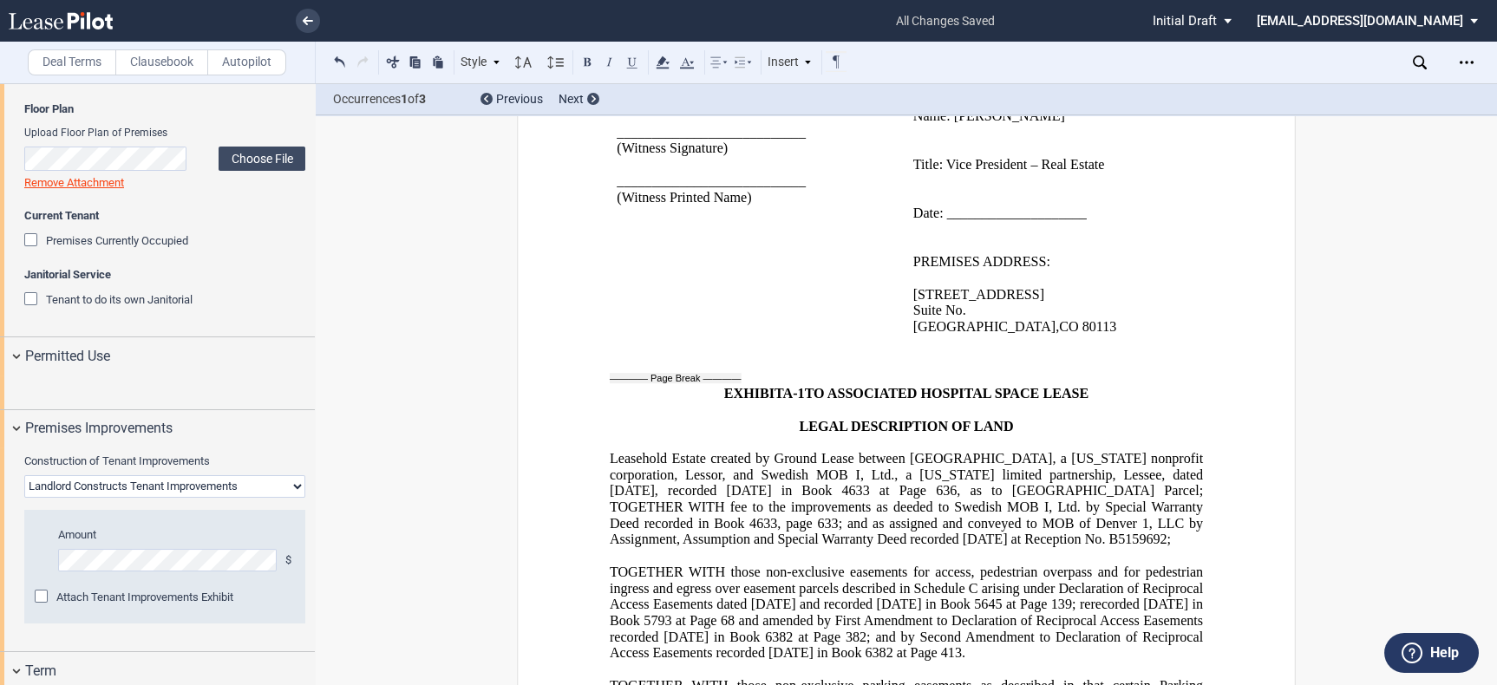
scroll to position [17634, 0]
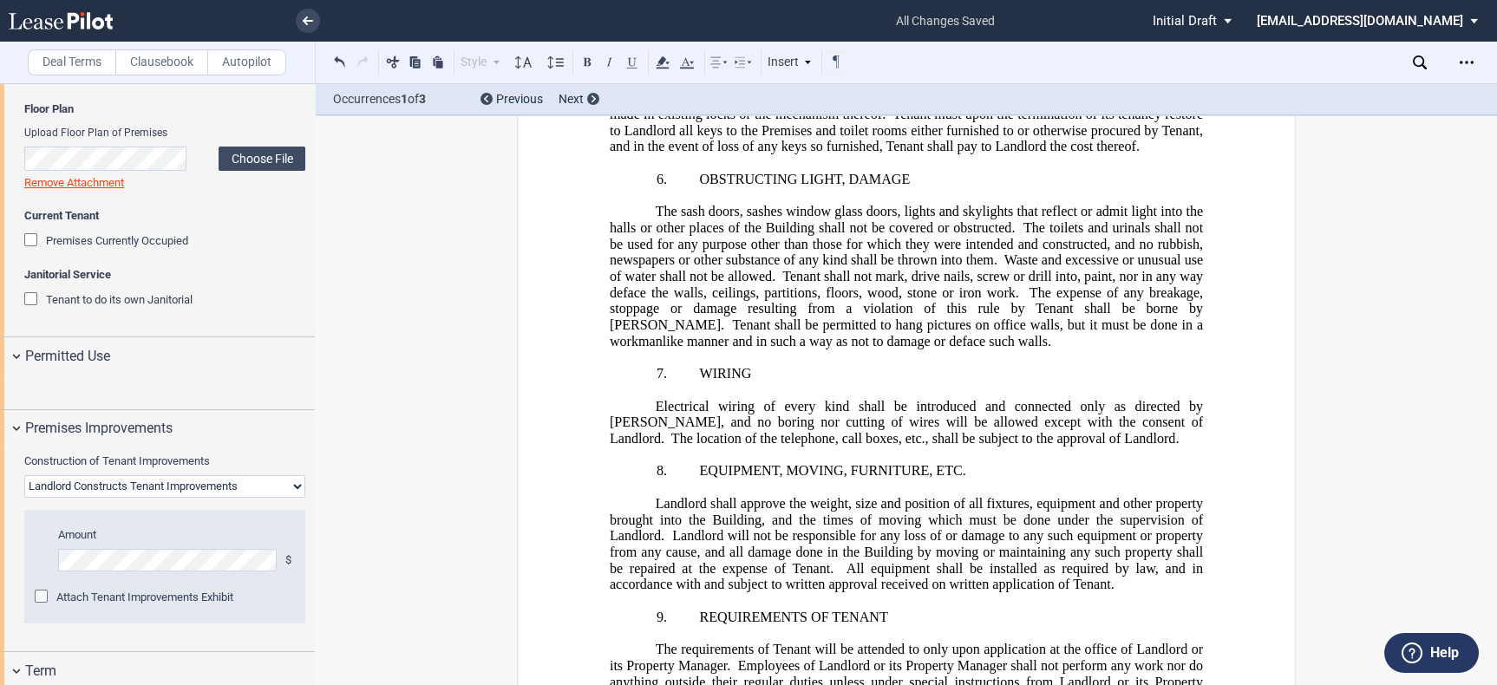
scroll to position [28441, 0]
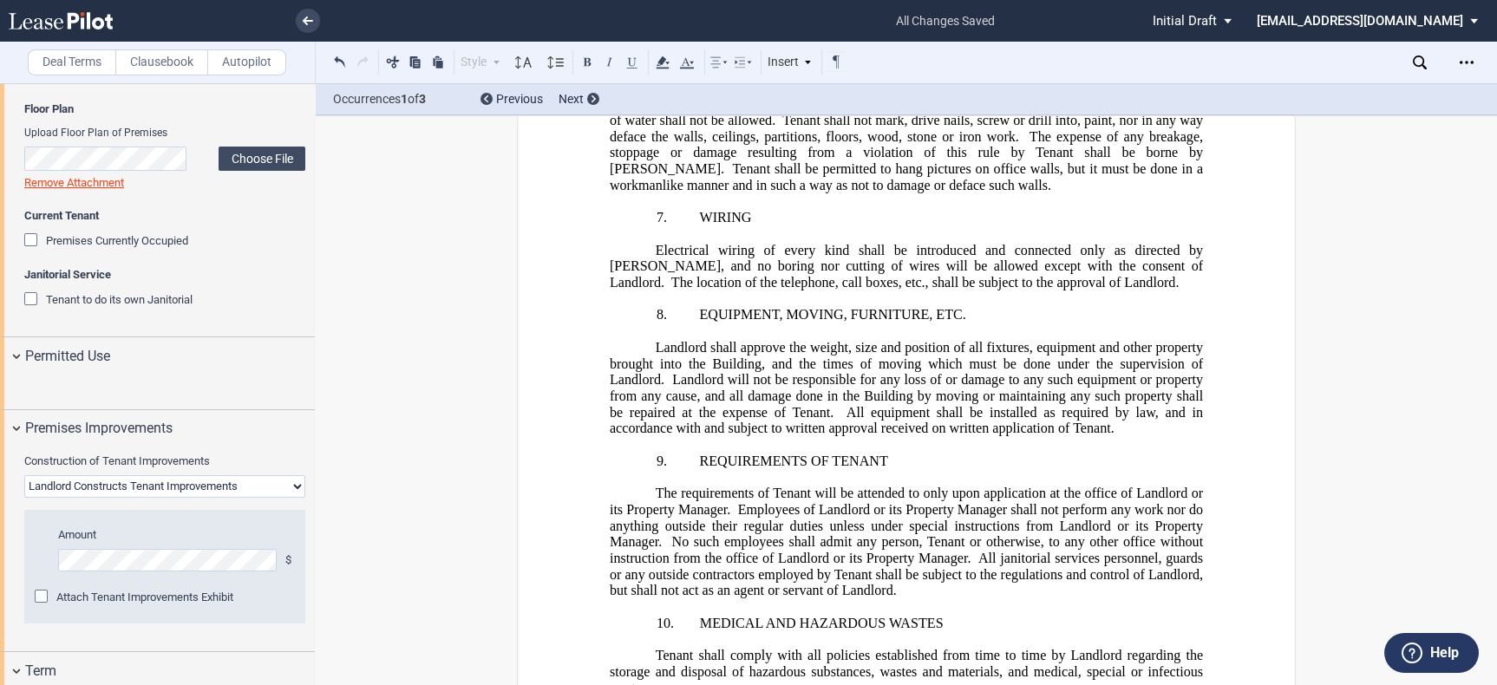
drag, startPoint x: 1007, startPoint y: 655, endPoint x: 737, endPoint y: 648, distance: 269.8
click at [653, 62] on icon at bounding box center [662, 62] width 21 height 21
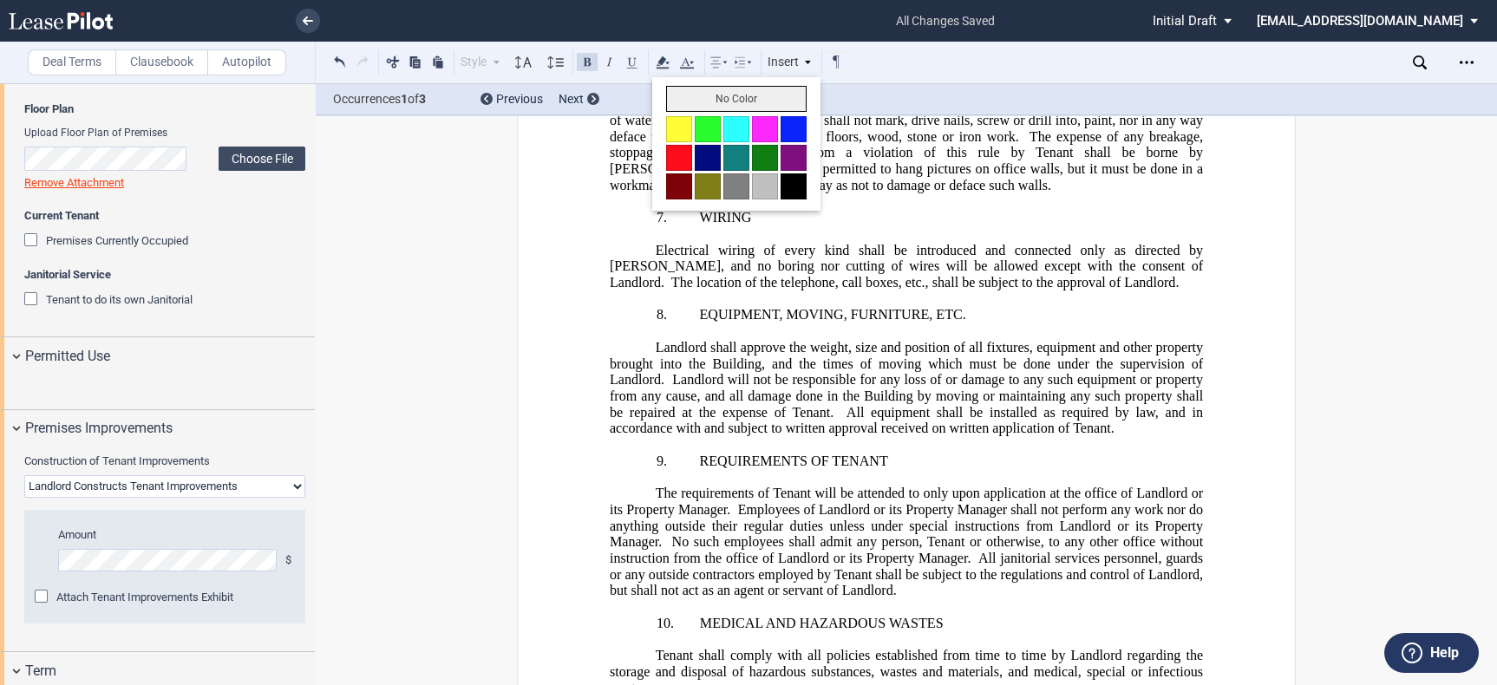
click at [675, 93] on button "No Color" at bounding box center [736, 99] width 140 height 26
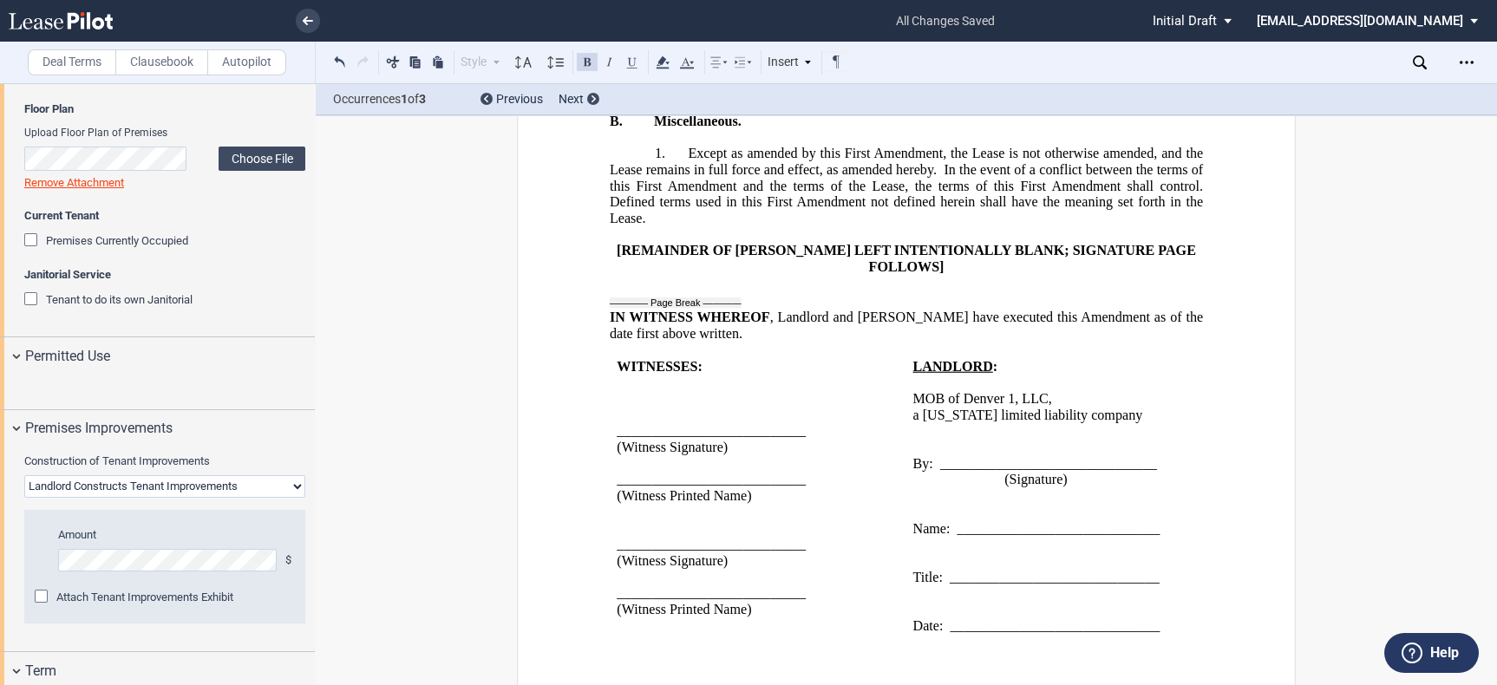
scroll to position [34125, 0]
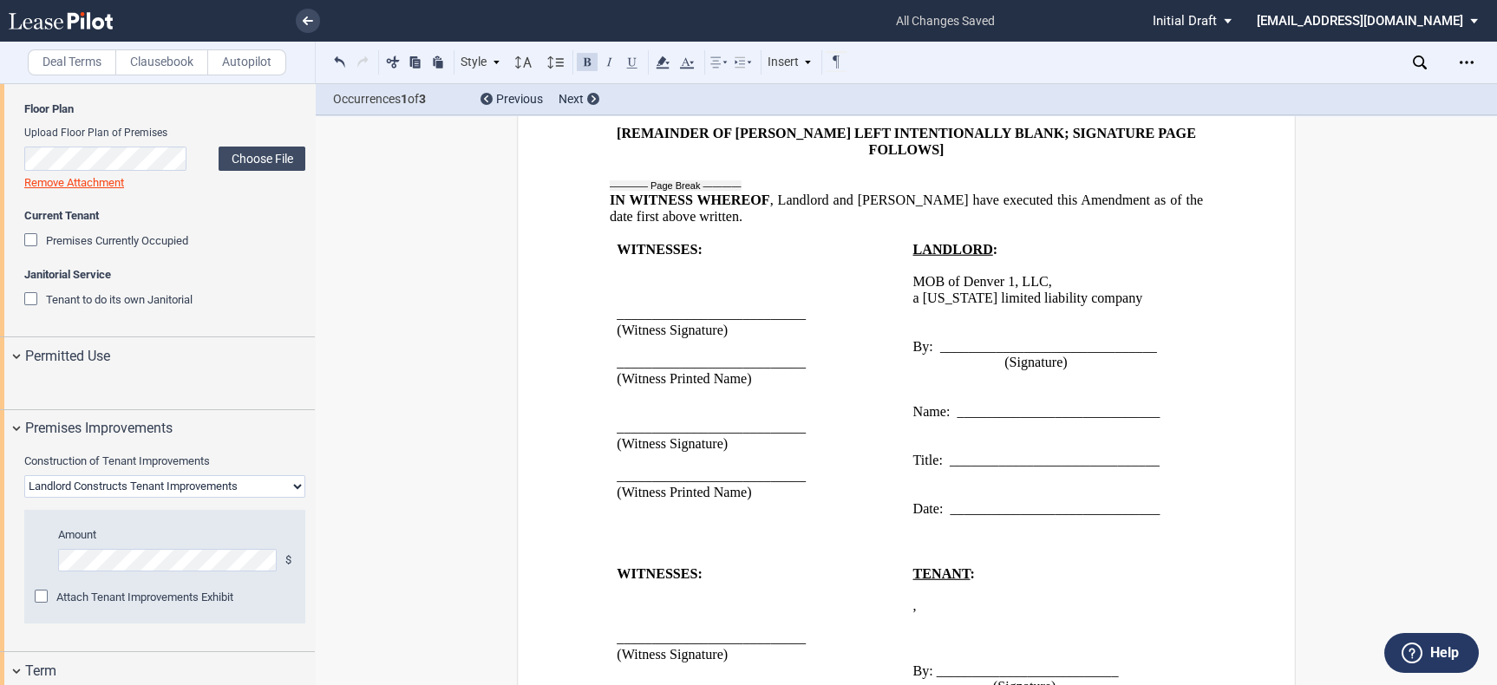
drag, startPoint x: 1005, startPoint y: 235, endPoint x: 793, endPoint y: 313, distance: 226.3
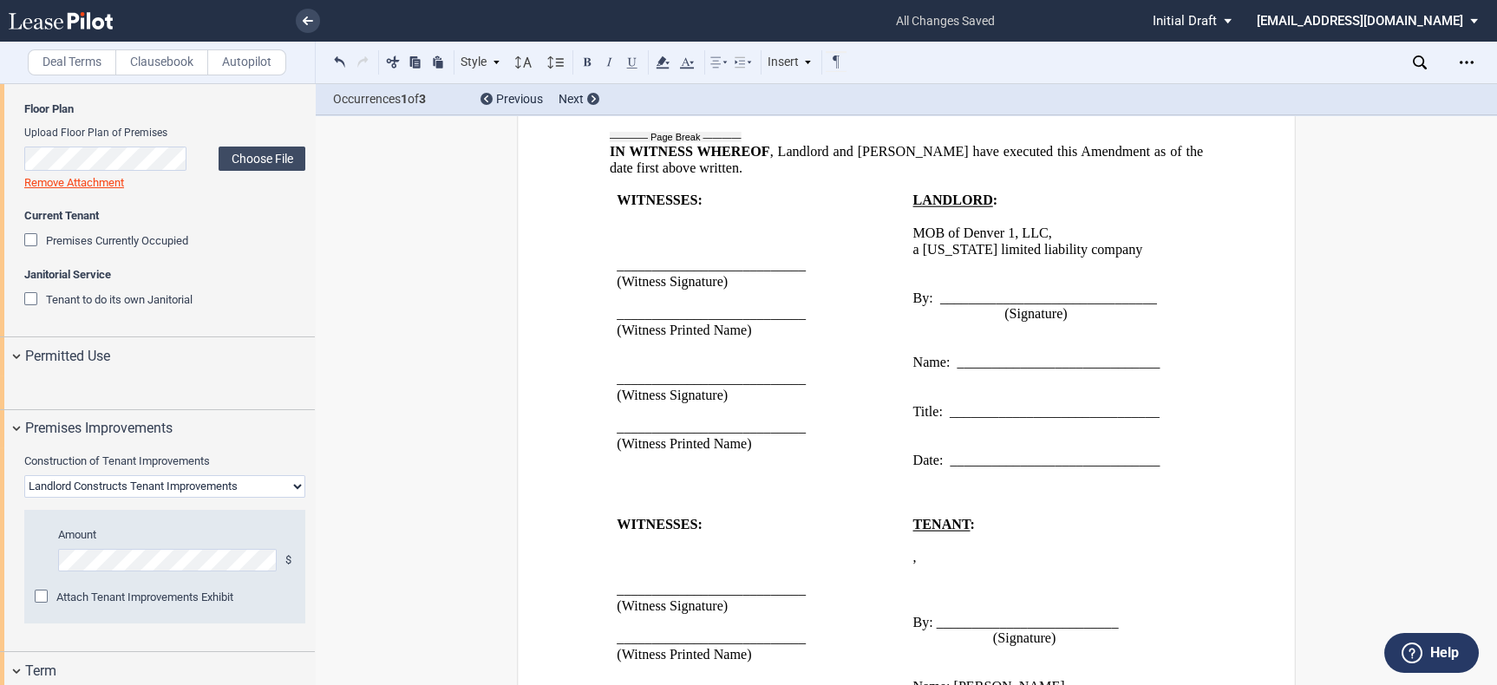
click at [169, 62] on label "Clausebook" at bounding box center [161, 62] width 93 height 26
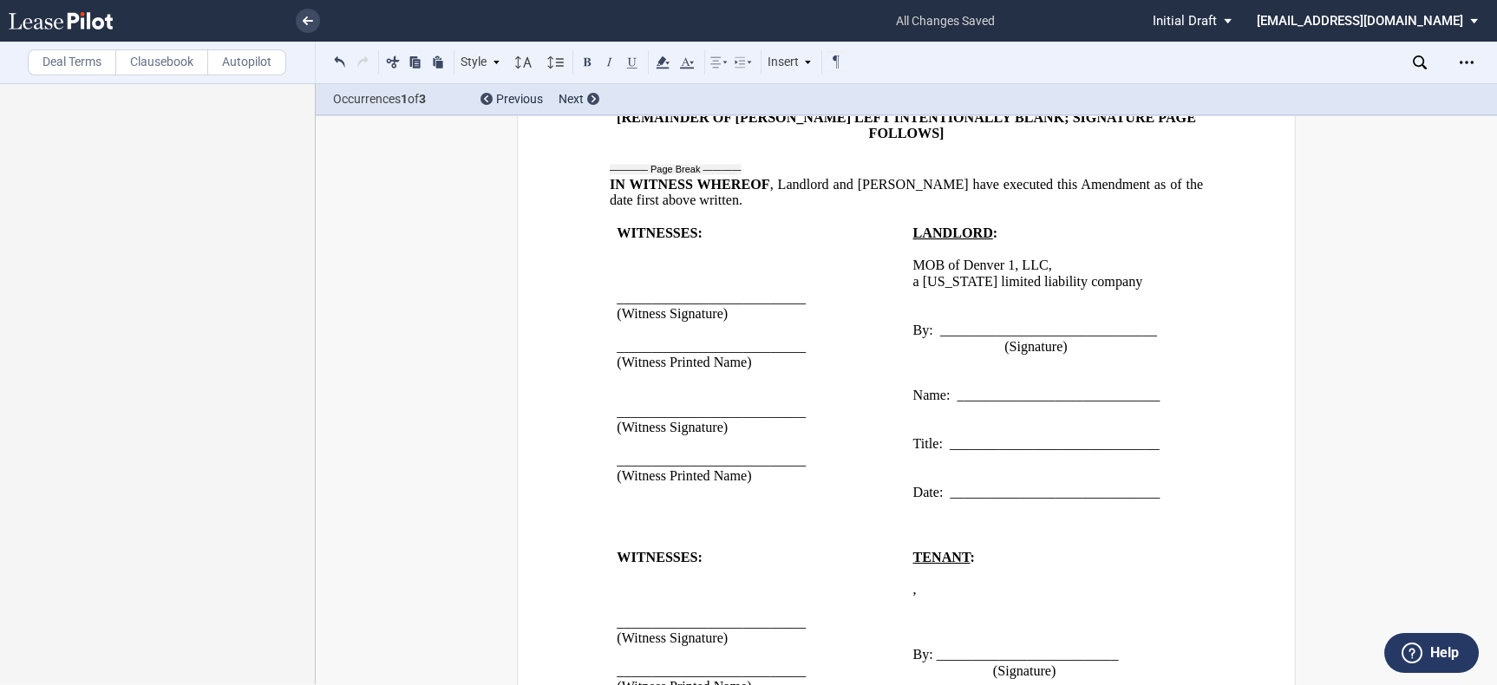
drag, startPoint x: 1029, startPoint y: 271, endPoint x: 1033, endPoint y: 258, distance: 12.6
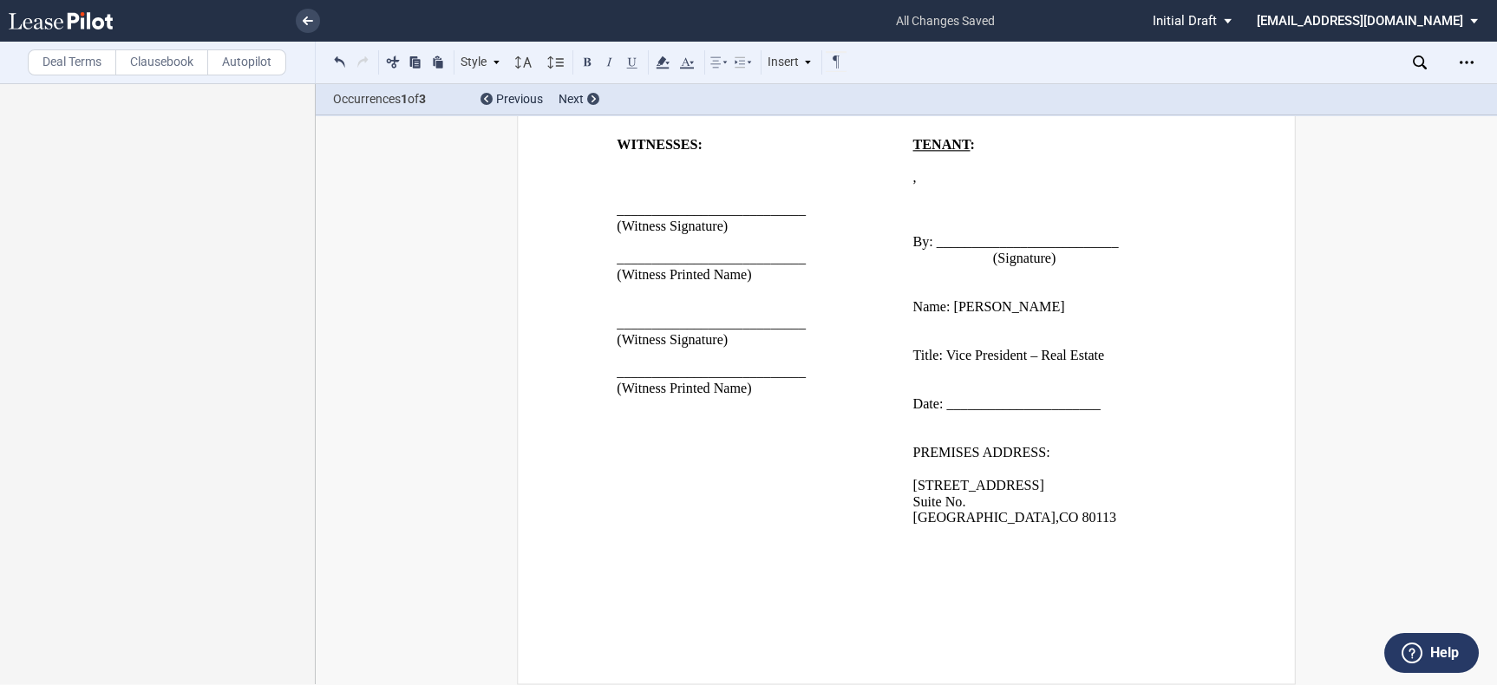
scroll to position [34992, 0]
drag, startPoint x: 61, startPoint y: 64, endPoint x: 70, endPoint y: 69, distance: 10.5
click at [61, 64] on label "Deal Terms" at bounding box center [72, 62] width 88 height 26
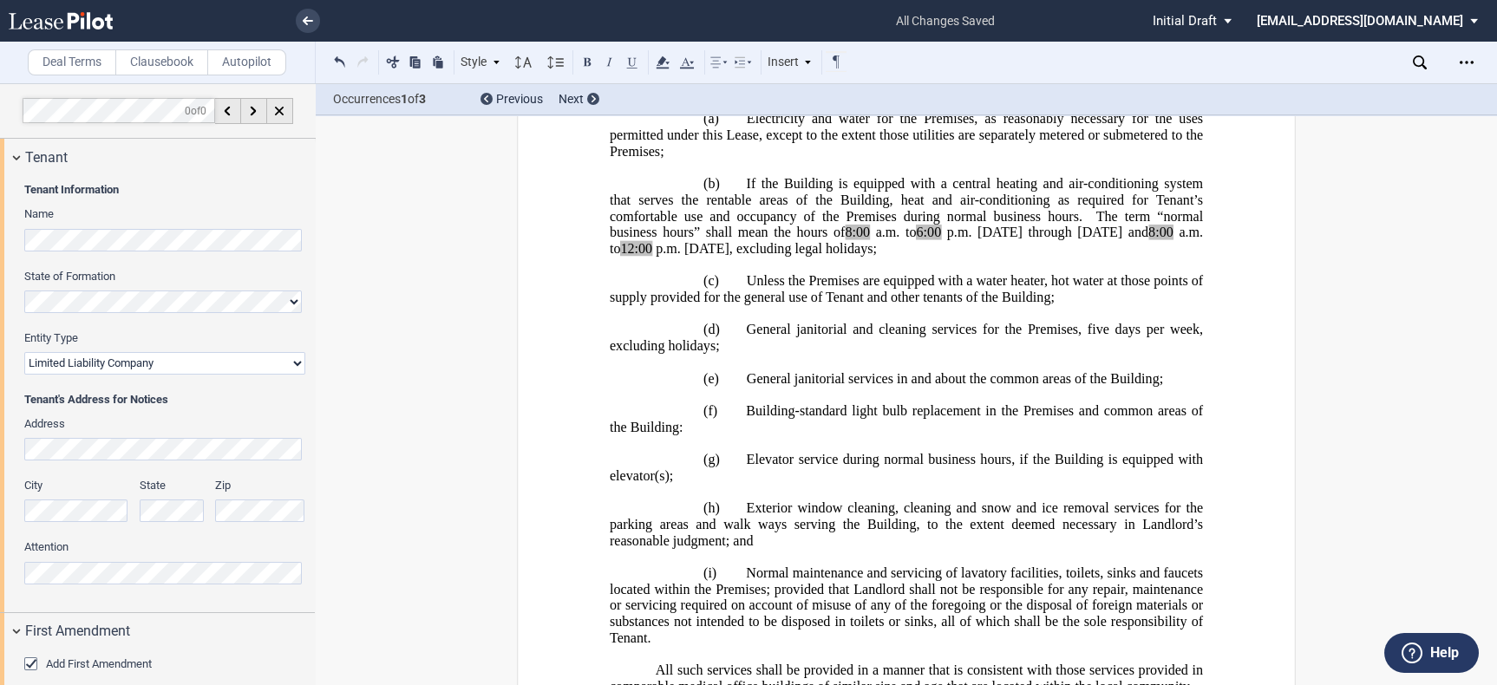
scroll to position [6640, 0]
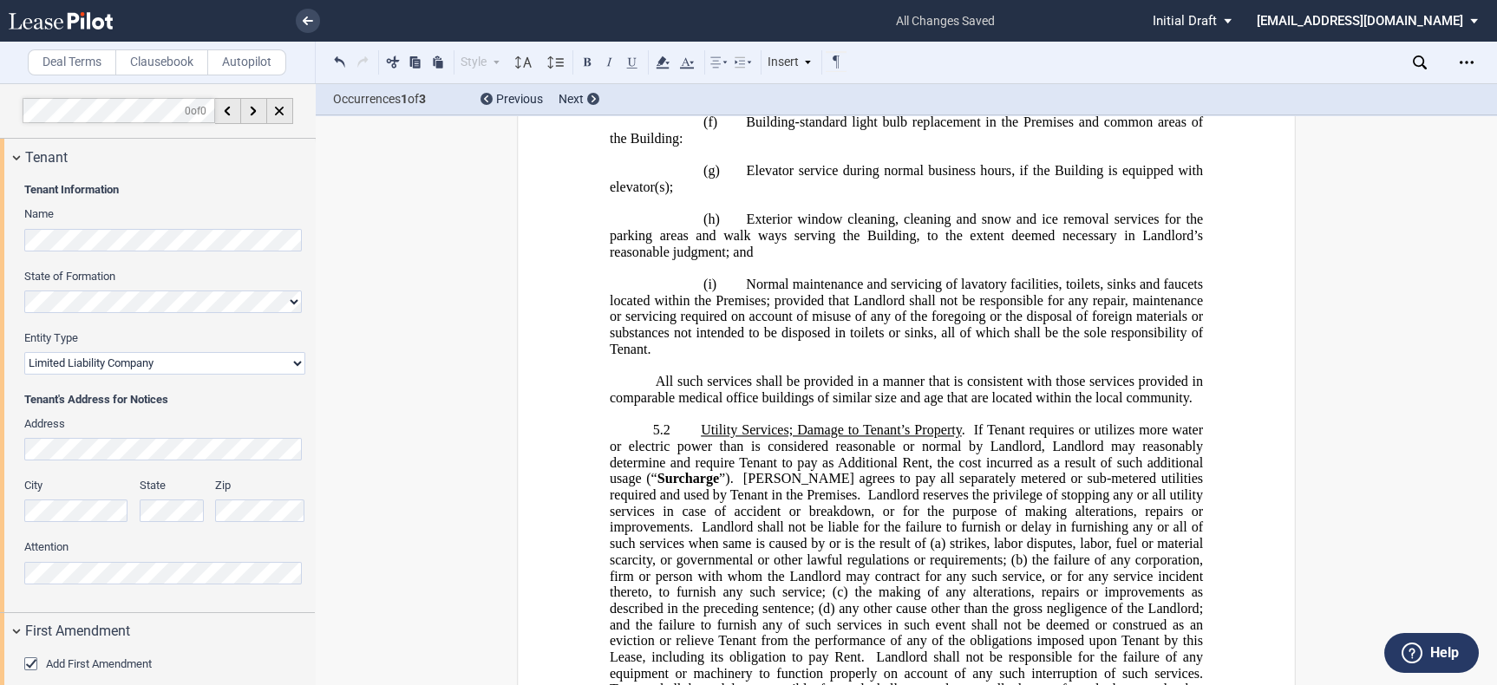
drag, startPoint x: 880, startPoint y: 325, endPoint x: 822, endPoint y: 296, distance: 65.1
click at [661, 58] on use at bounding box center [662, 62] width 13 height 12
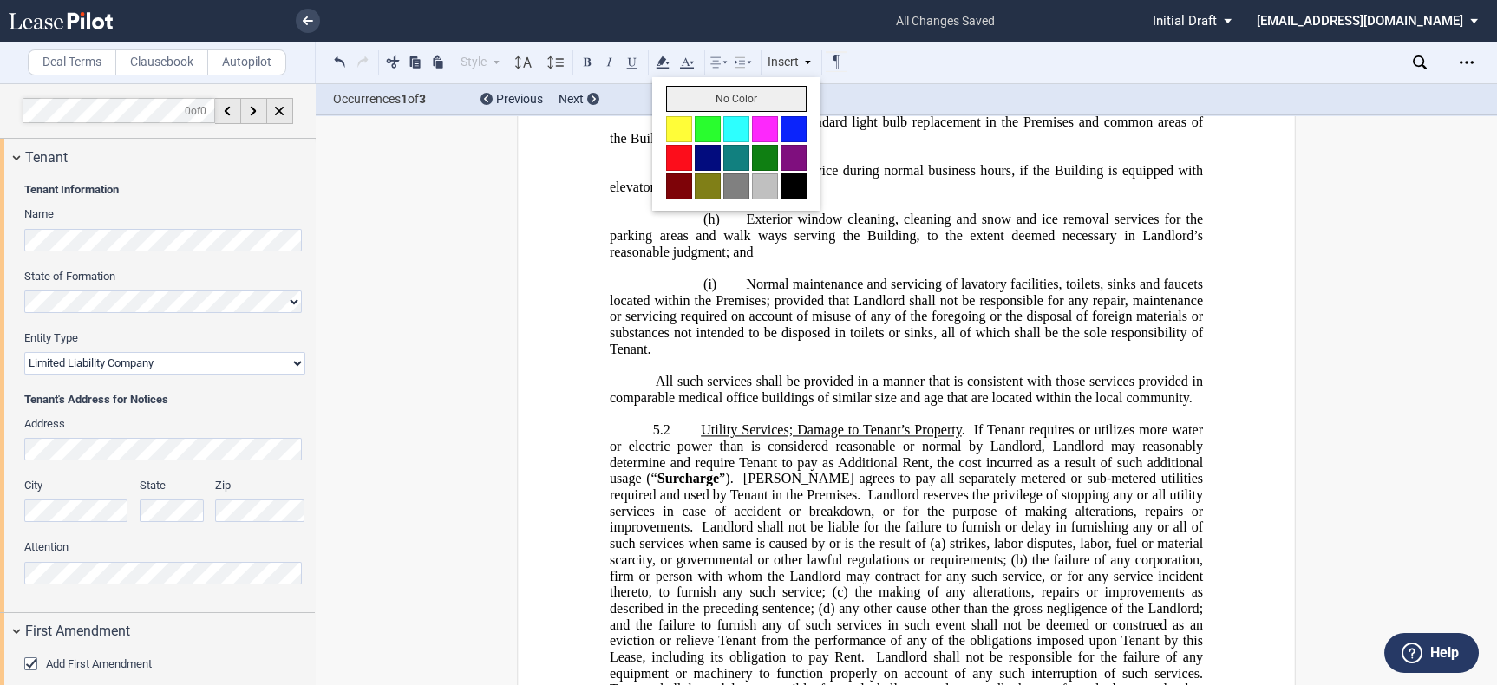
click at [701, 88] on button "No Color" at bounding box center [736, 99] width 140 height 26
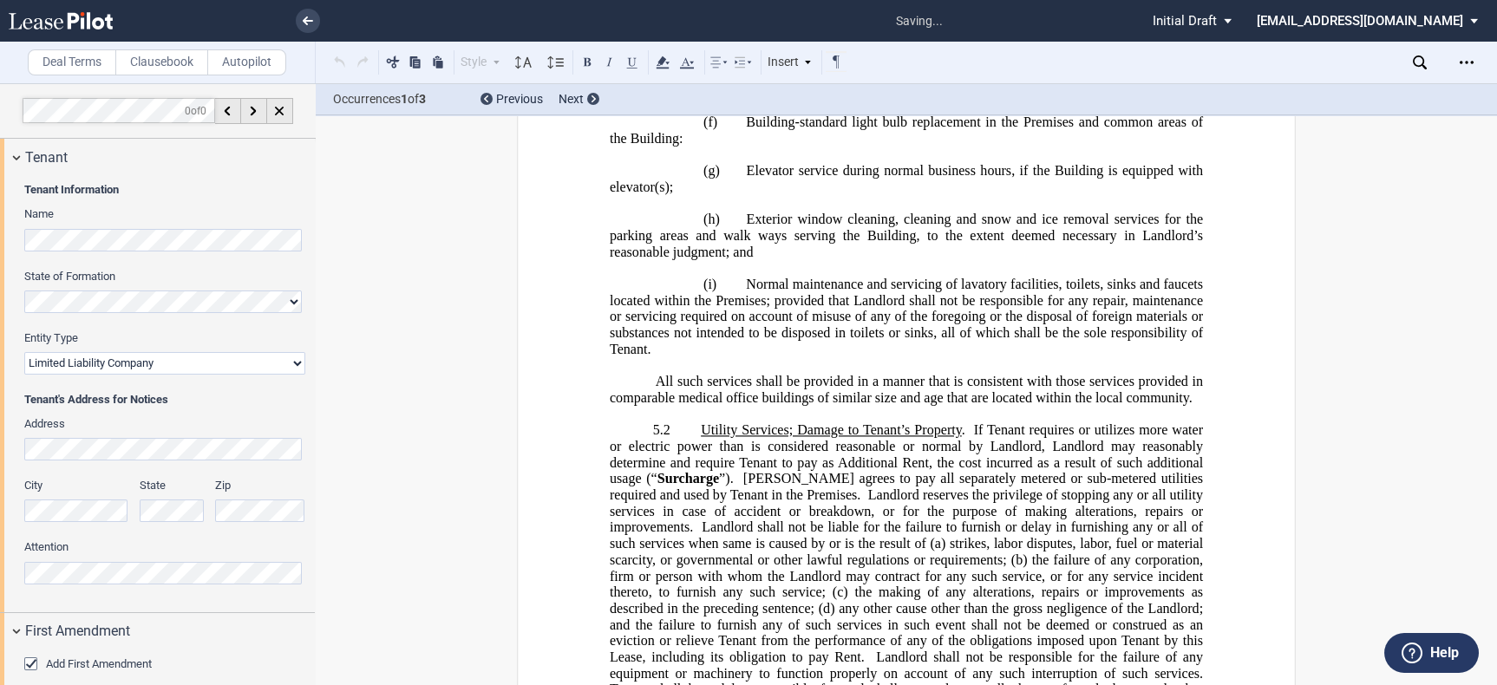
click at [870, 82] on p "﻿" at bounding box center [906, 73] width 593 height 16
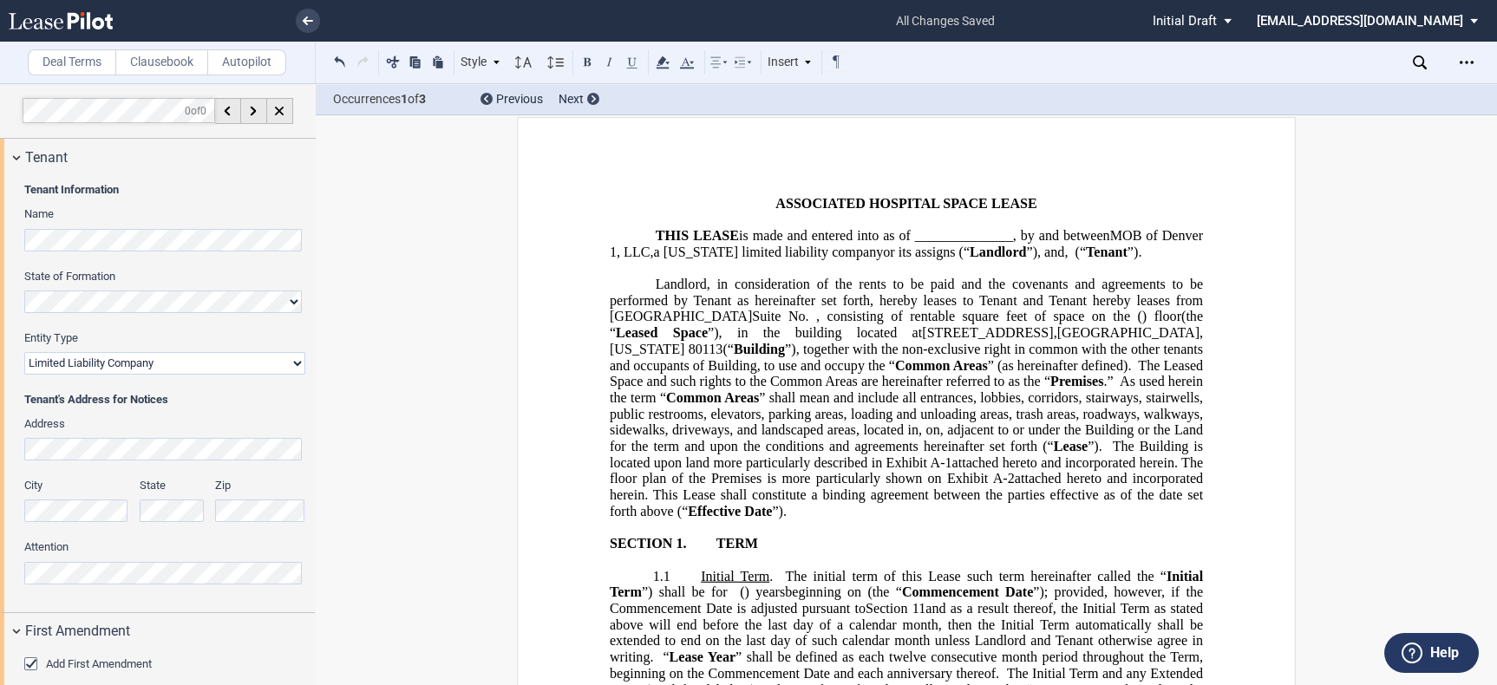
scroll to position [0, 0]
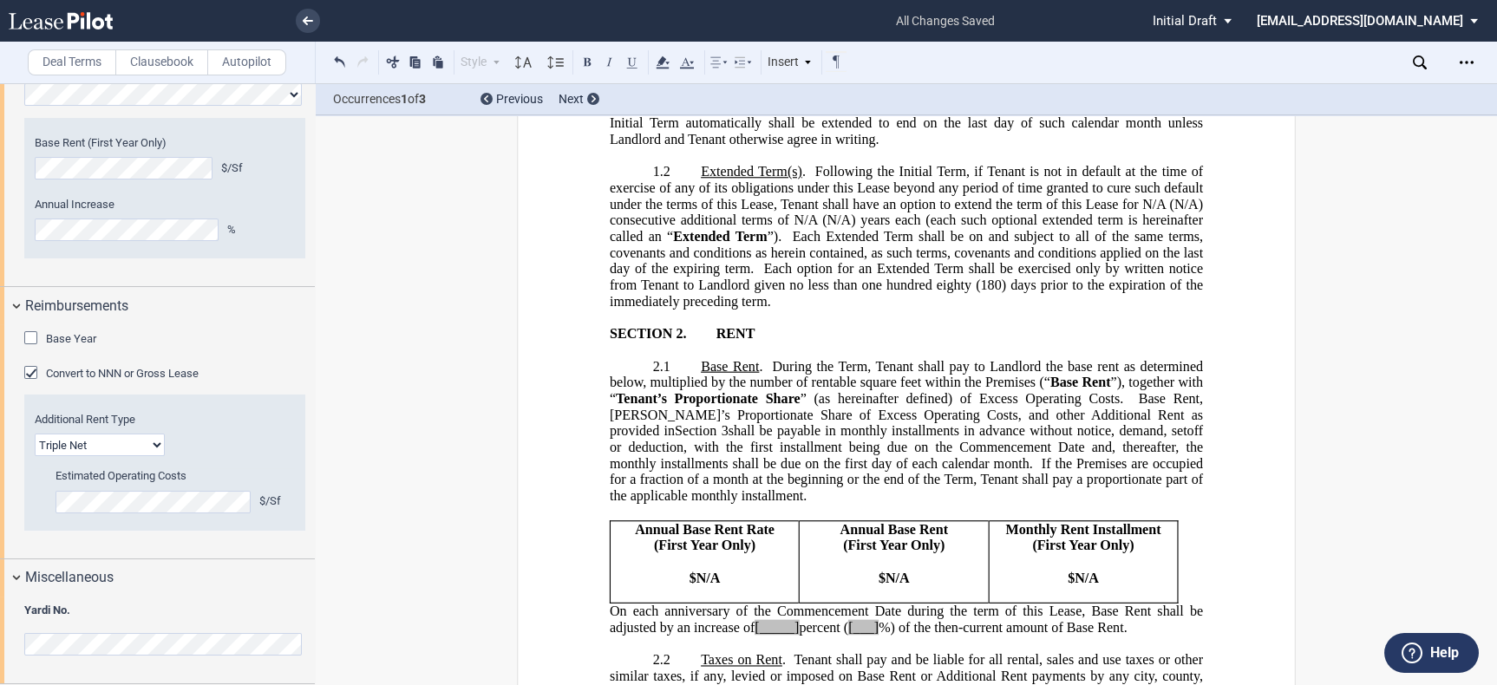
scroll to position [963, 0]
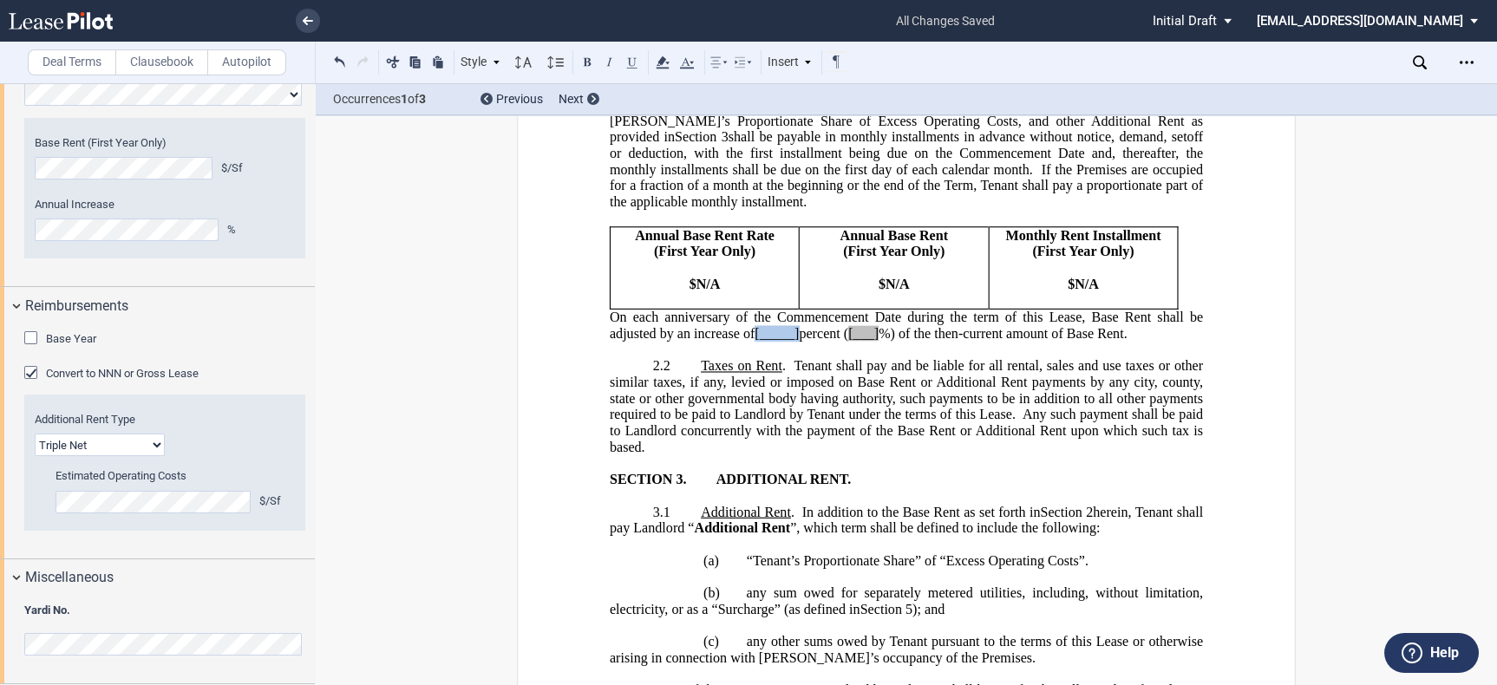
drag, startPoint x: 752, startPoint y: 410, endPoint x: 798, endPoint y: 408, distance: 46.0
click at [798, 341] on span "On each anniversary of the Commencement Date during the term of this Lease, Bas…" at bounding box center [908, 325] width 597 height 31
drag, startPoint x: 828, startPoint y: 411, endPoint x: 861, endPoint y: 411, distance: 33.0
click at [861, 341] on span "On each anniversary of the Commencement Date during the term of this Lease, Bas…" at bounding box center [908, 325] width 597 height 31
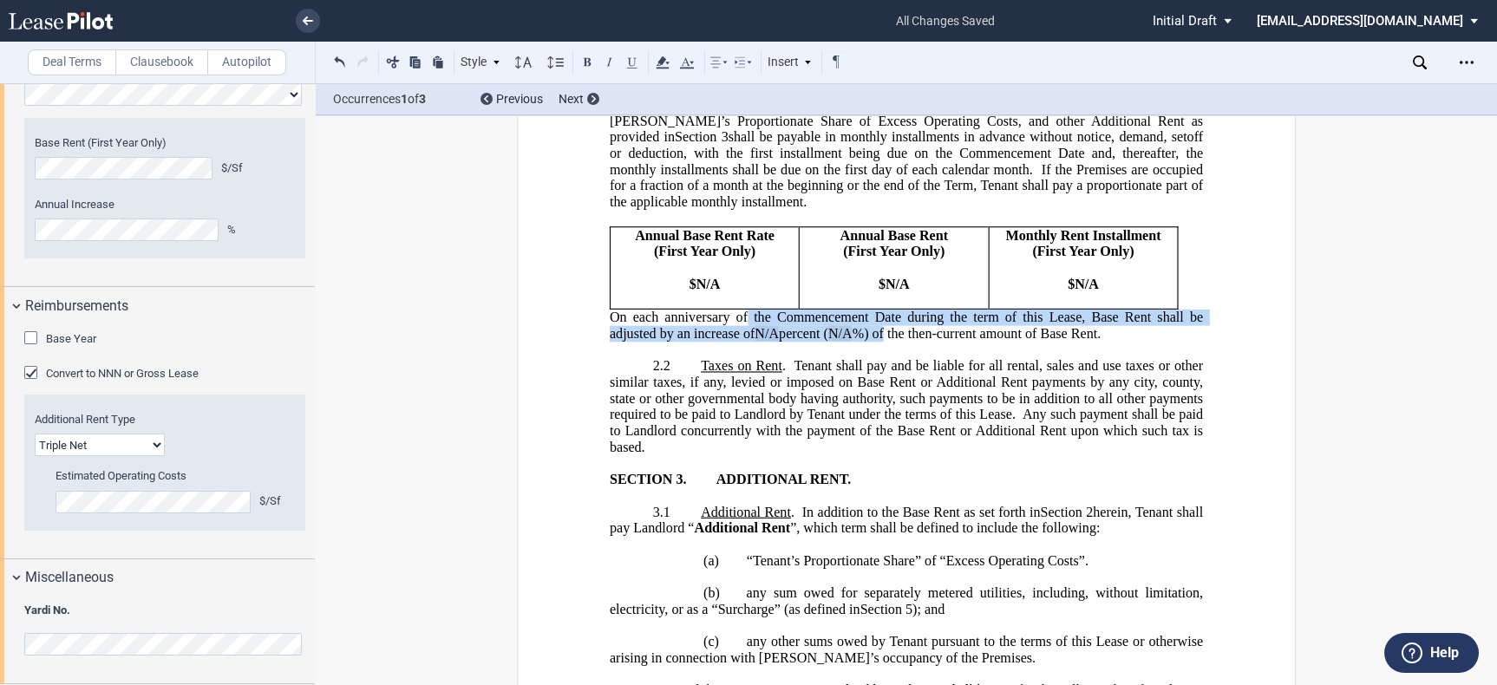
drag, startPoint x: 882, startPoint y: 406, endPoint x: 737, endPoint y: 389, distance: 145.7
click at [741, 341] on span "On each anniversary of the Commencement Date during the term of this Lease, Bas…" at bounding box center [908, 325] width 597 height 31
click at [653, 56] on icon at bounding box center [662, 62] width 21 height 21
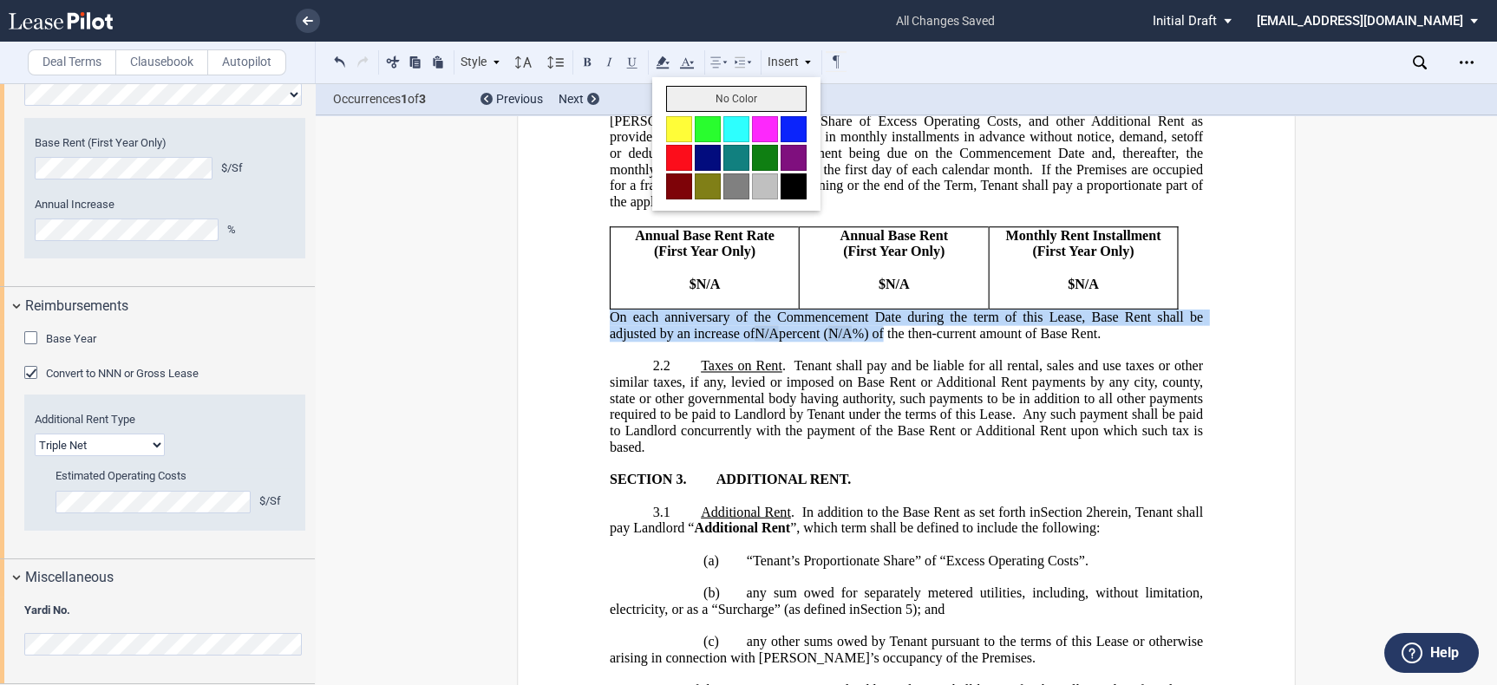
click at [698, 95] on button "No Color" at bounding box center [736, 99] width 140 height 26
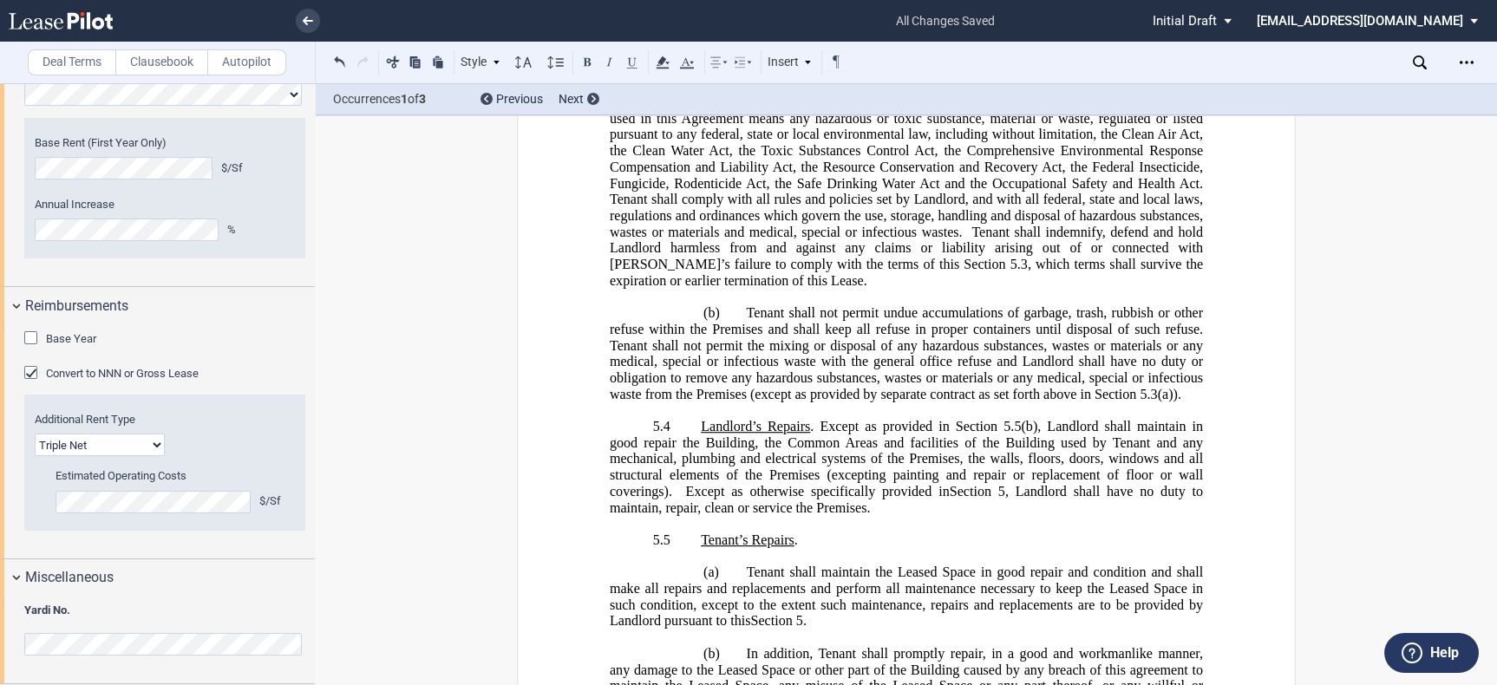
scroll to position [7514, 0]
